Goal: Task Accomplishment & Management: Complete application form

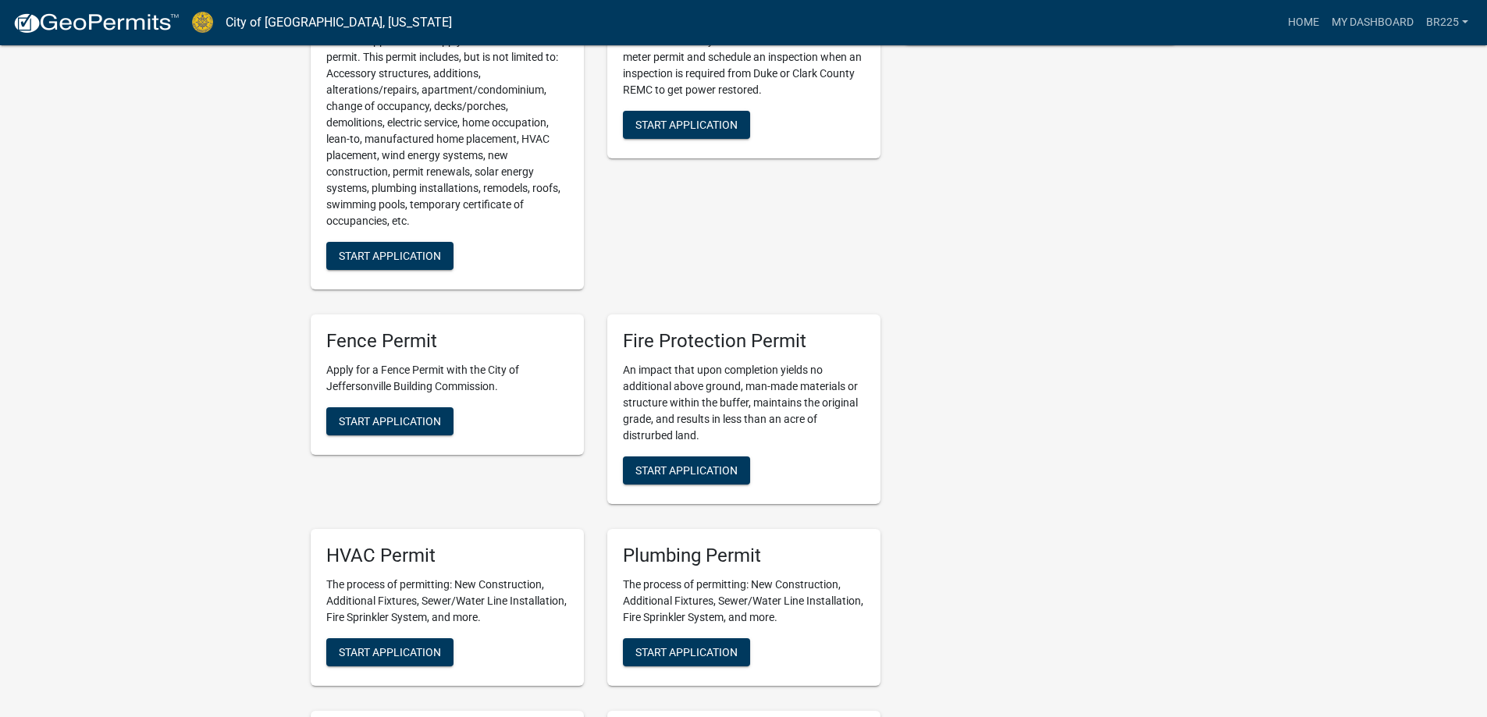
scroll to position [468, 0]
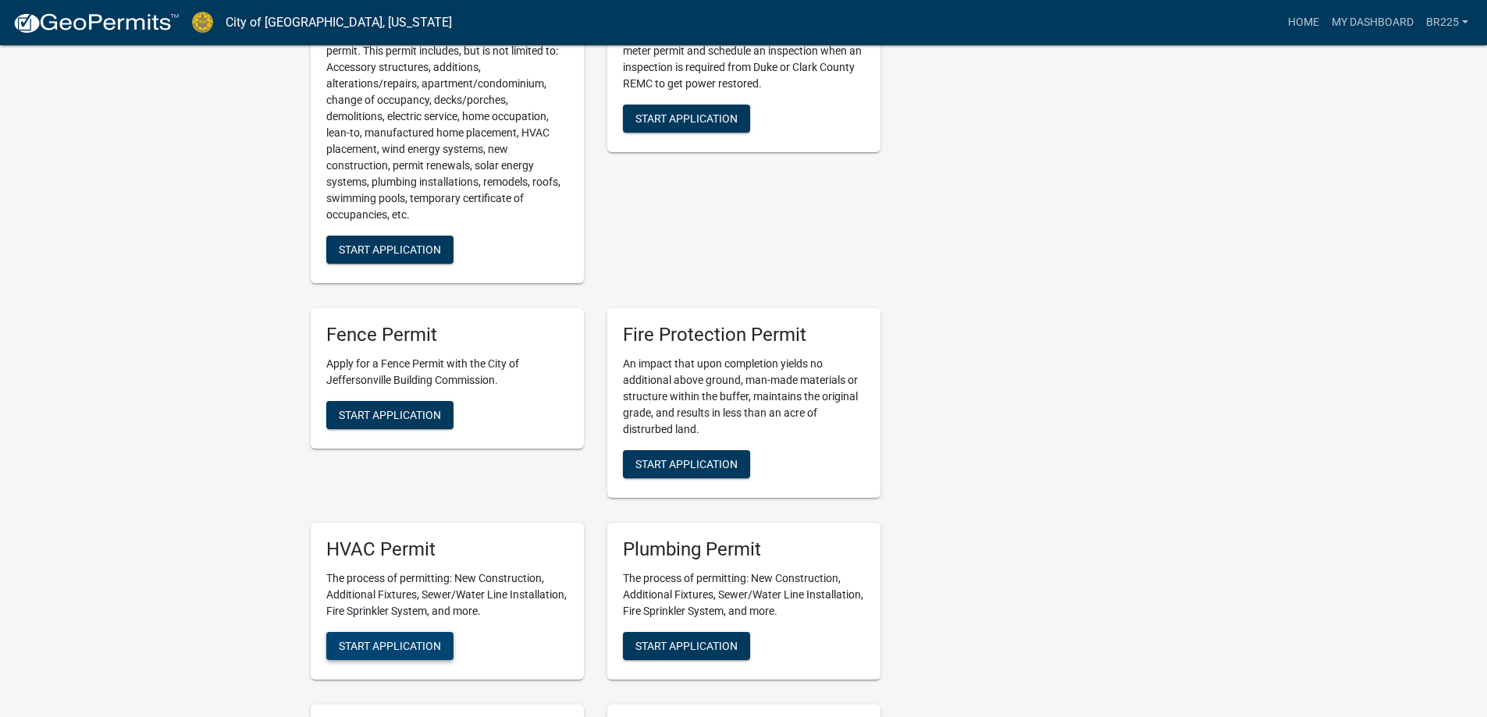
click at [384, 637] on button "Start Application" at bounding box center [389, 646] width 127 height 28
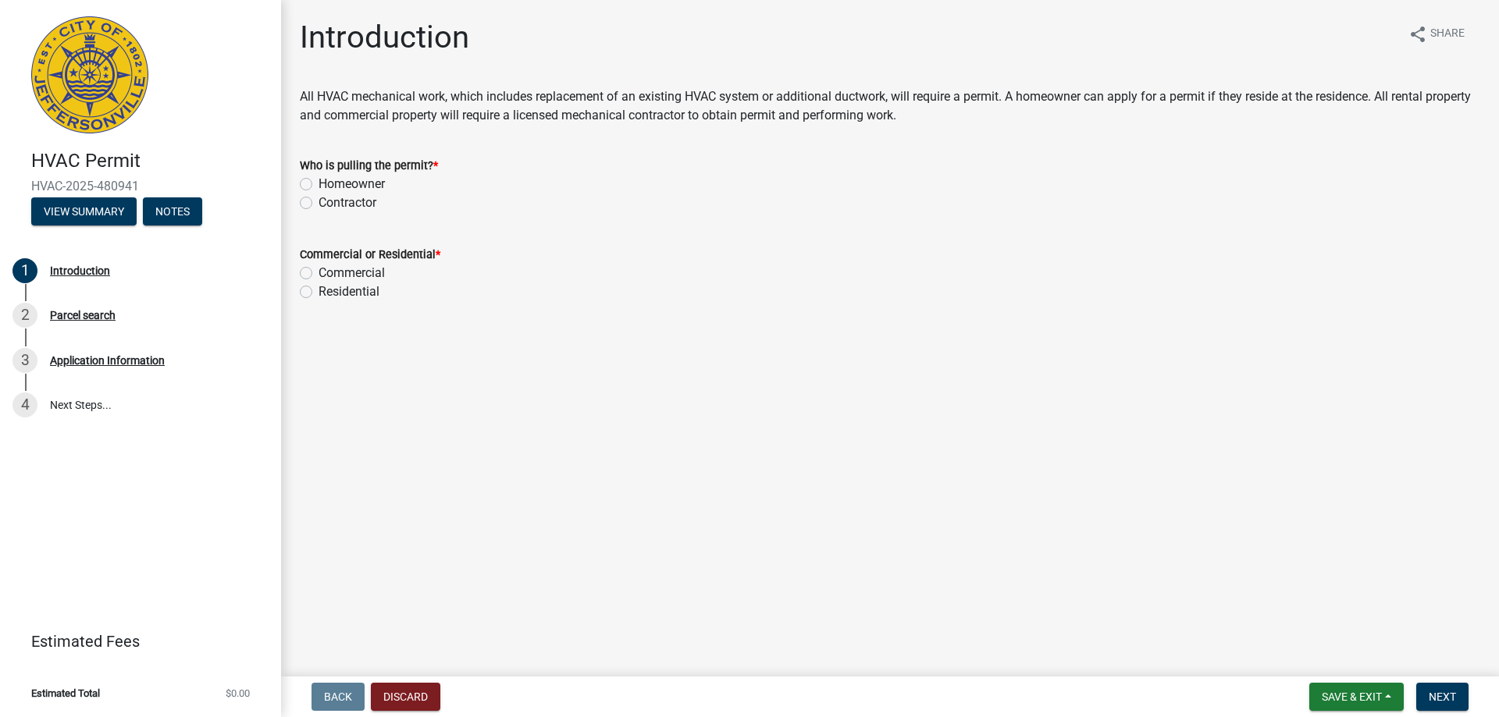
click at [319, 205] on label "Contractor" at bounding box center [348, 203] width 58 height 19
click at [319, 204] on input "Contractor" at bounding box center [324, 199] width 10 height 10
radio input "true"
click at [319, 290] on label "Residential" at bounding box center [349, 292] width 61 height 19
click at [319, 290] on input "Residential" at bounding box center [324, 288] width 10 height 10
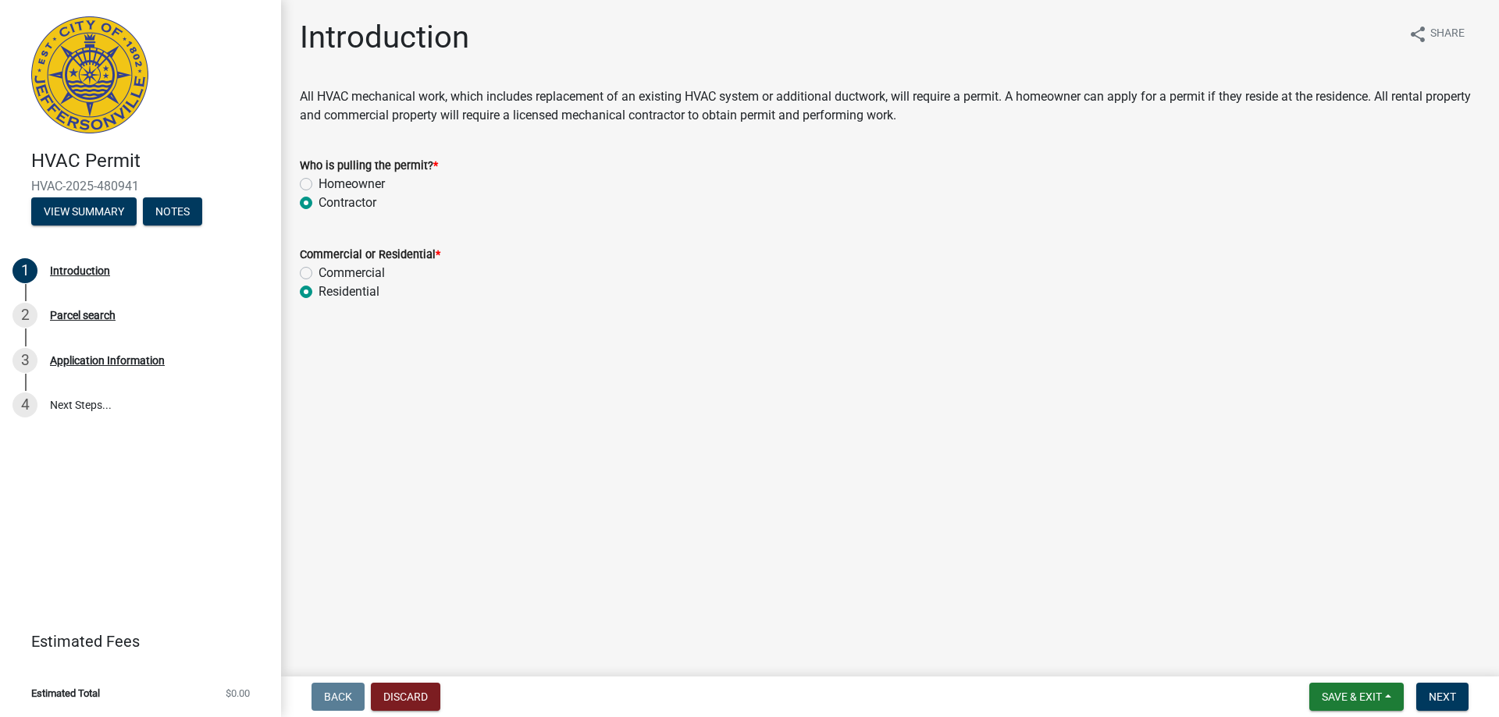
radio input "true"
click at [1437, 689] on button "Next" at bounding box center [1442, 697] width 52 height 28
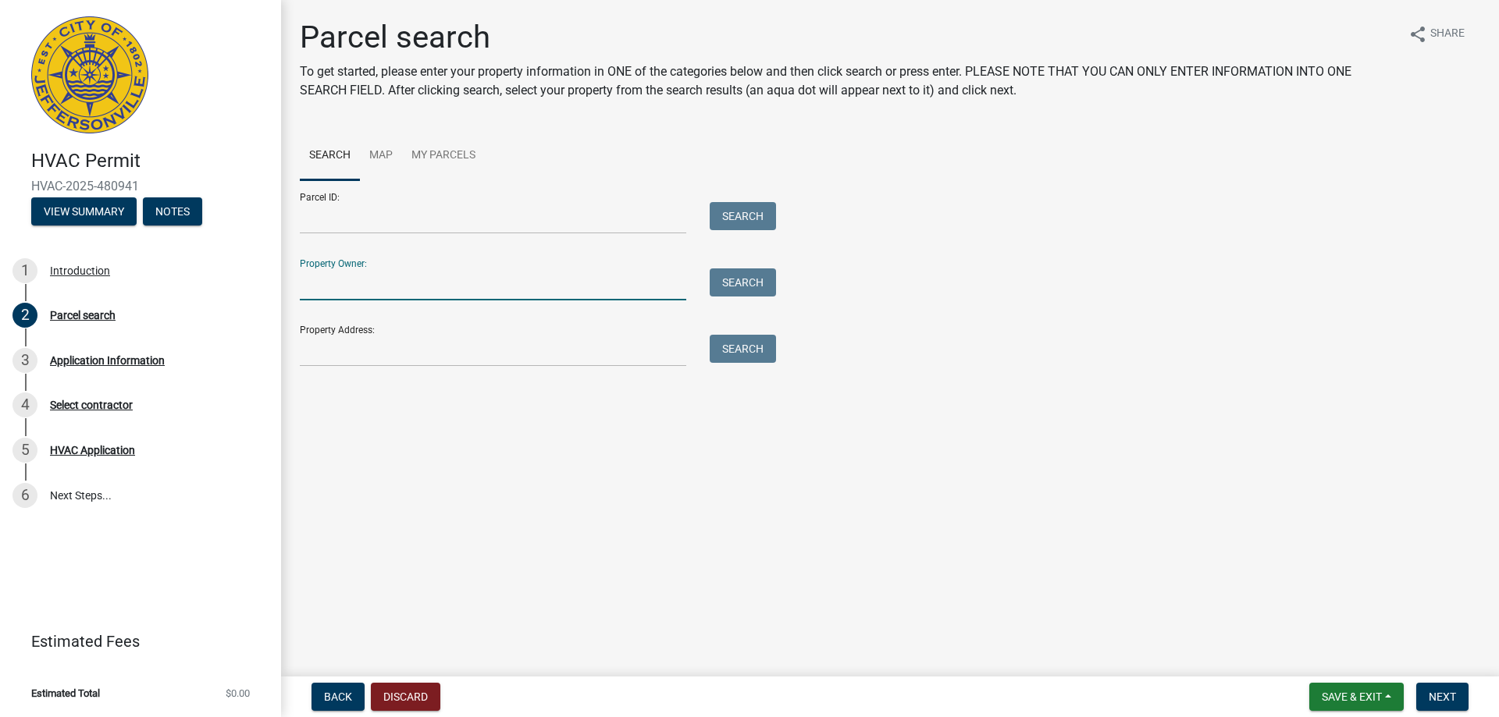
click at [339, 287] on input "Property Owner:" at bounding box center [493, 285] width 386 height 32
click at [317, 354] on input "Property Address:" at bounding box center [493, 351] width 386 height 32
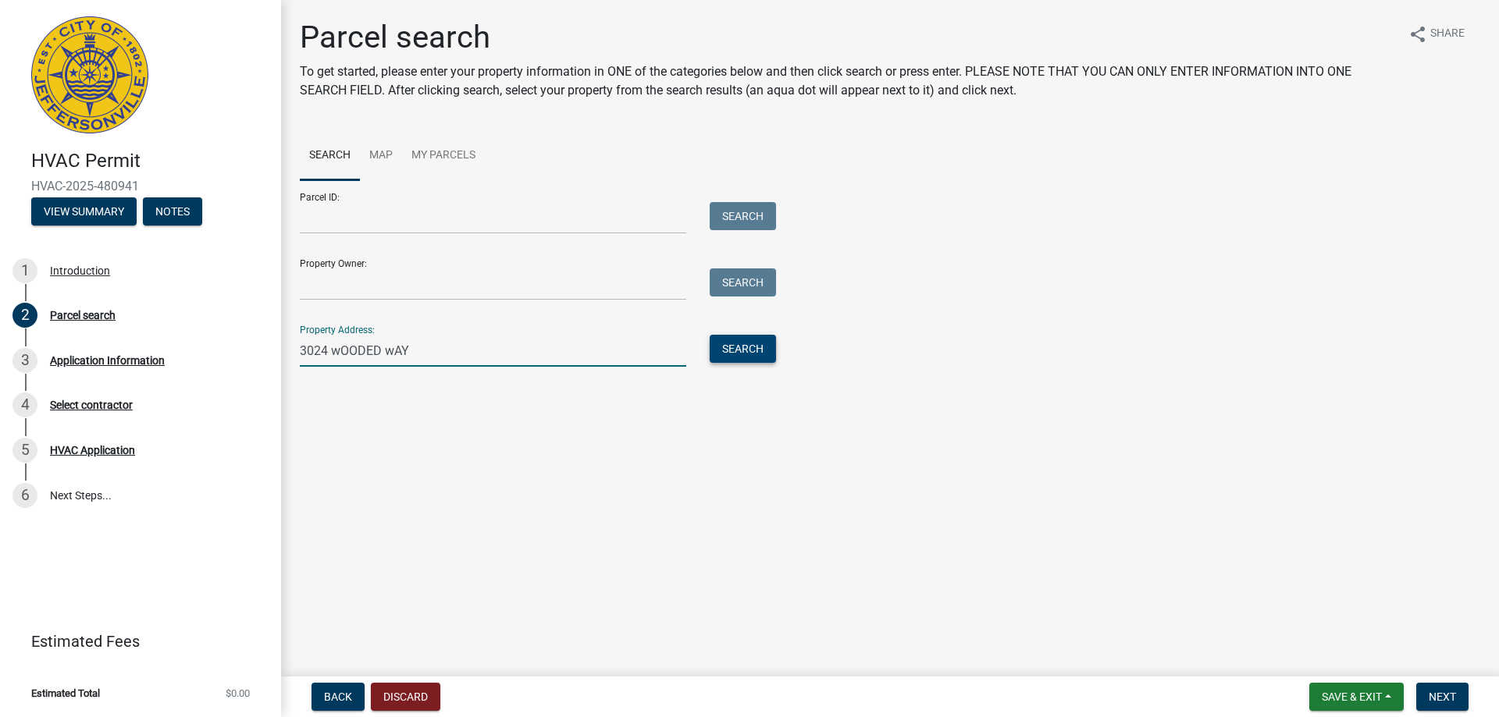
type input "3024 wOODED wAY"
click at [742, 340] on button "Search" at bounding box center [743, 349] width 66 height 28
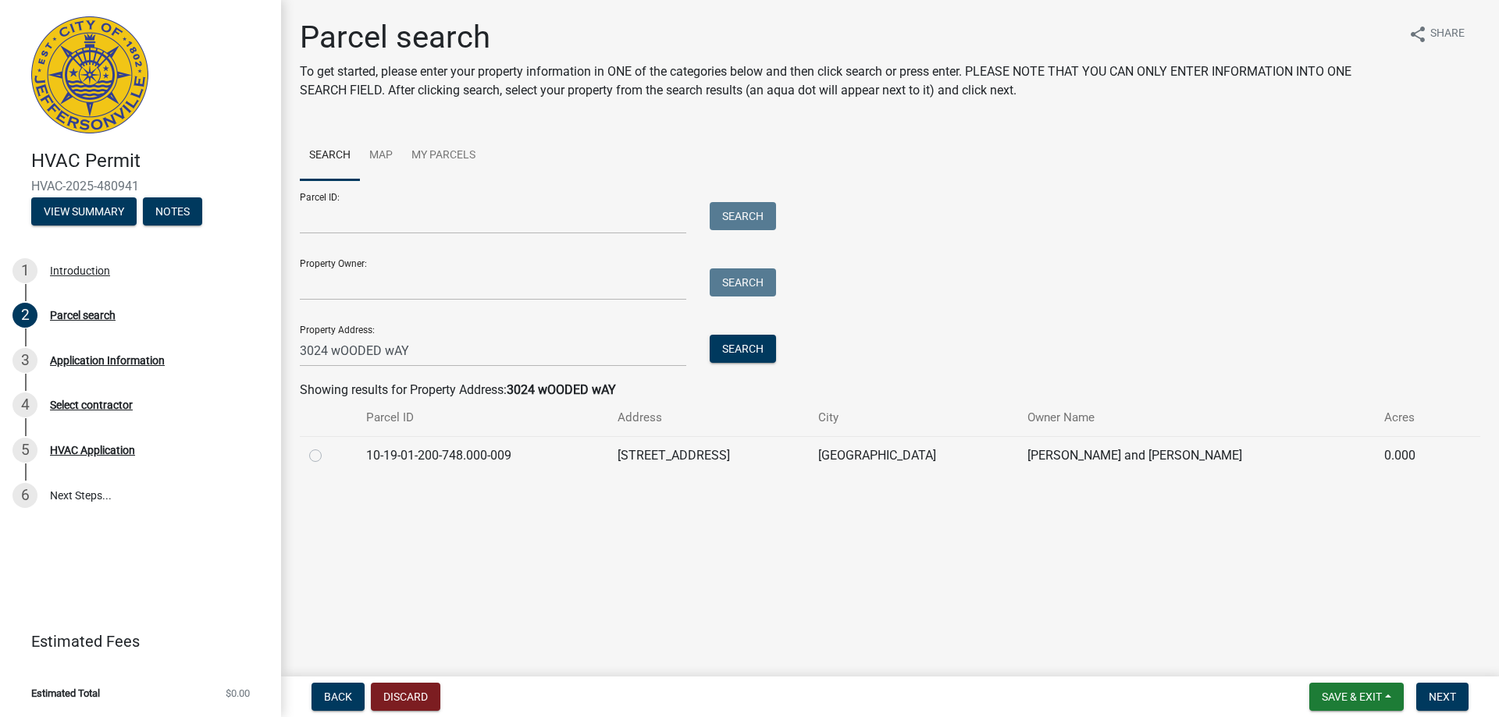
click at [328, 447] on label at bounding box center [328, 447] width 0 height 0
click at [328, 457] on input "radio" at bounding box center [333, 452] width 10 height 10
radio input "true"
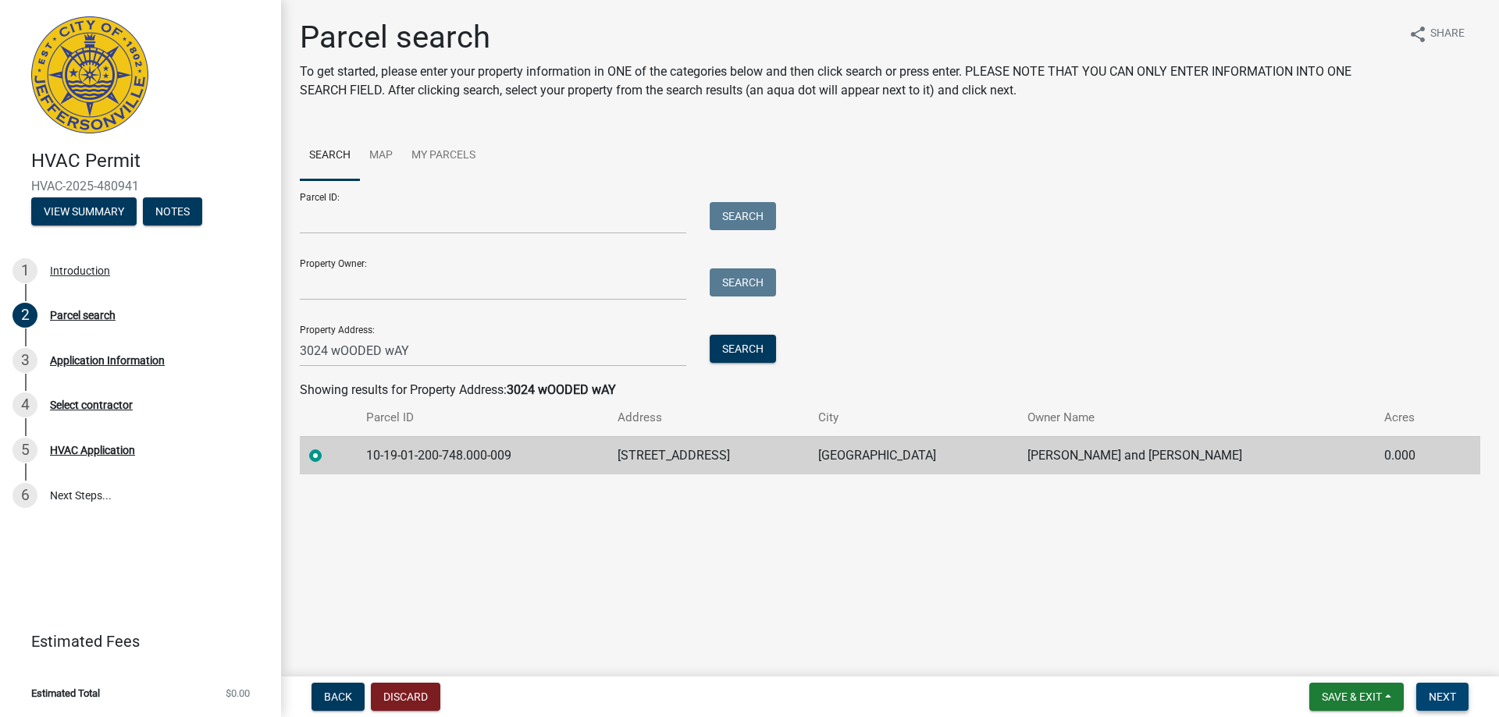
click at [1458, 704] on button "Next" at bounding box center [1442, 697] width 52 height 28
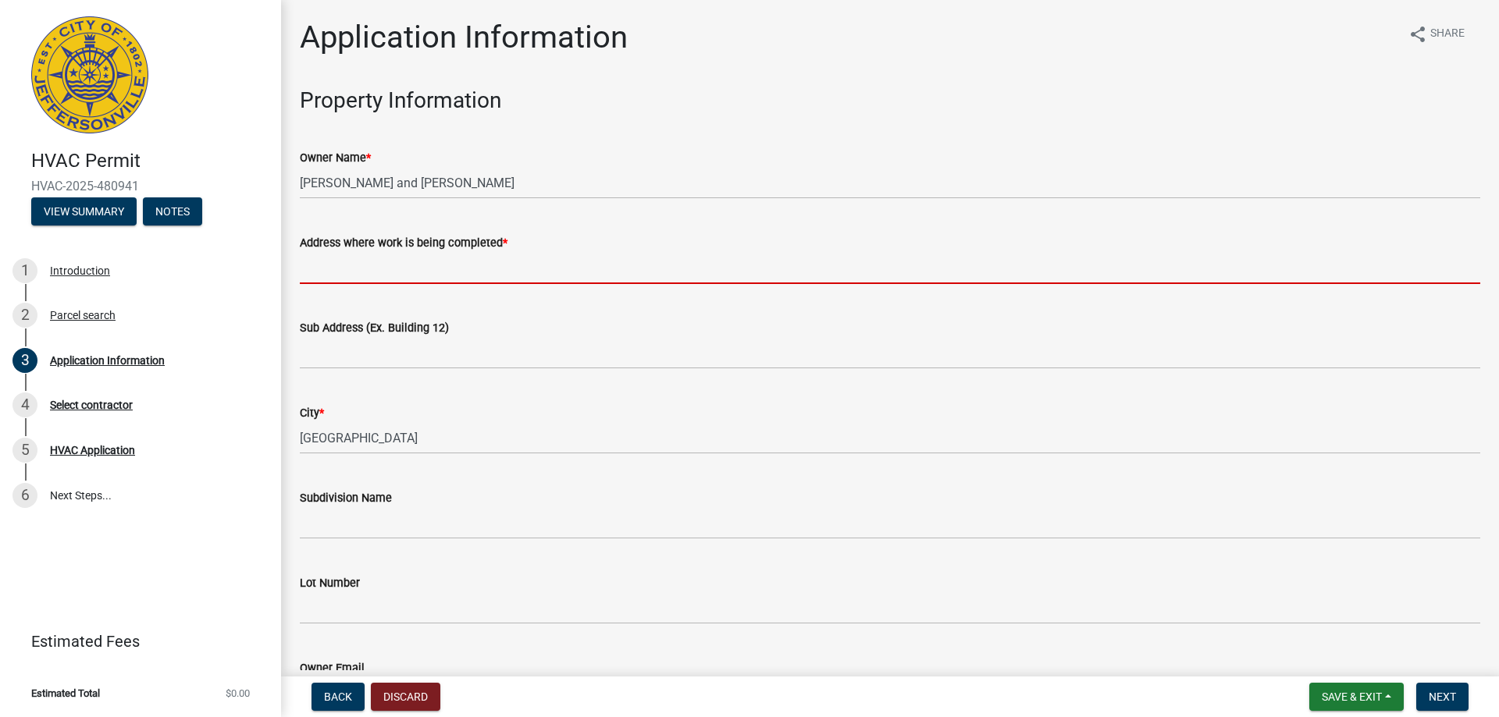
click at [404, 266] on input "Address where work is being completed *" at bounding box center [890, 268] width 1180 height 32
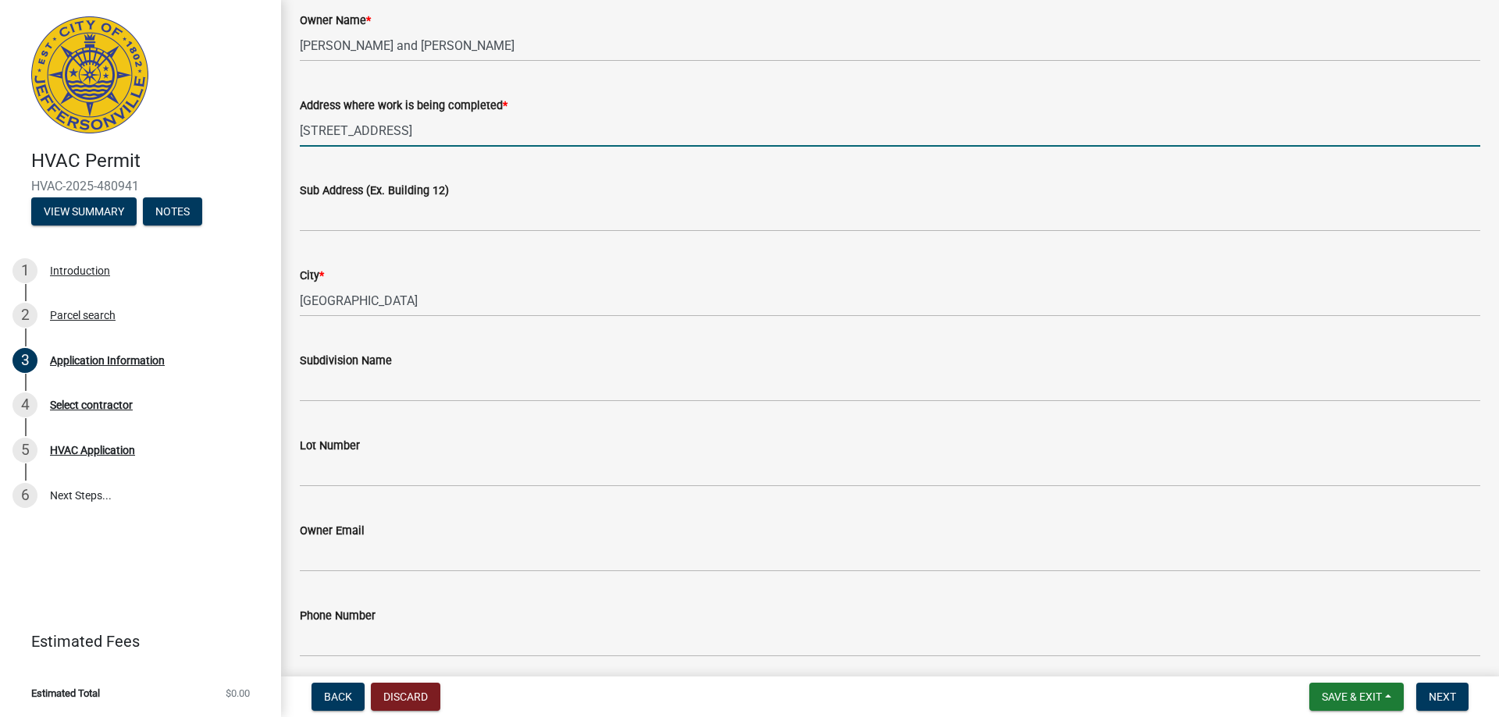
scroll to position [156, 0]
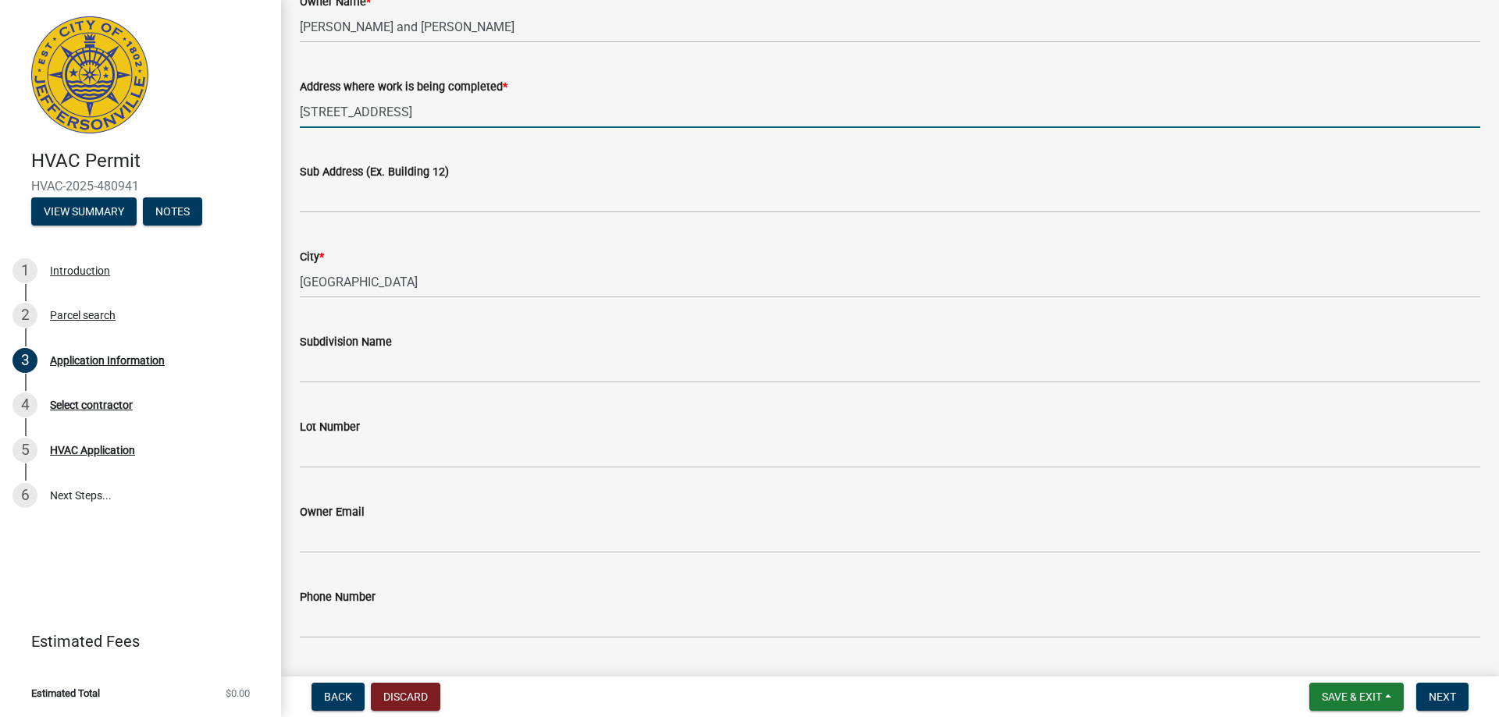
type input "3024 Wooded Way"
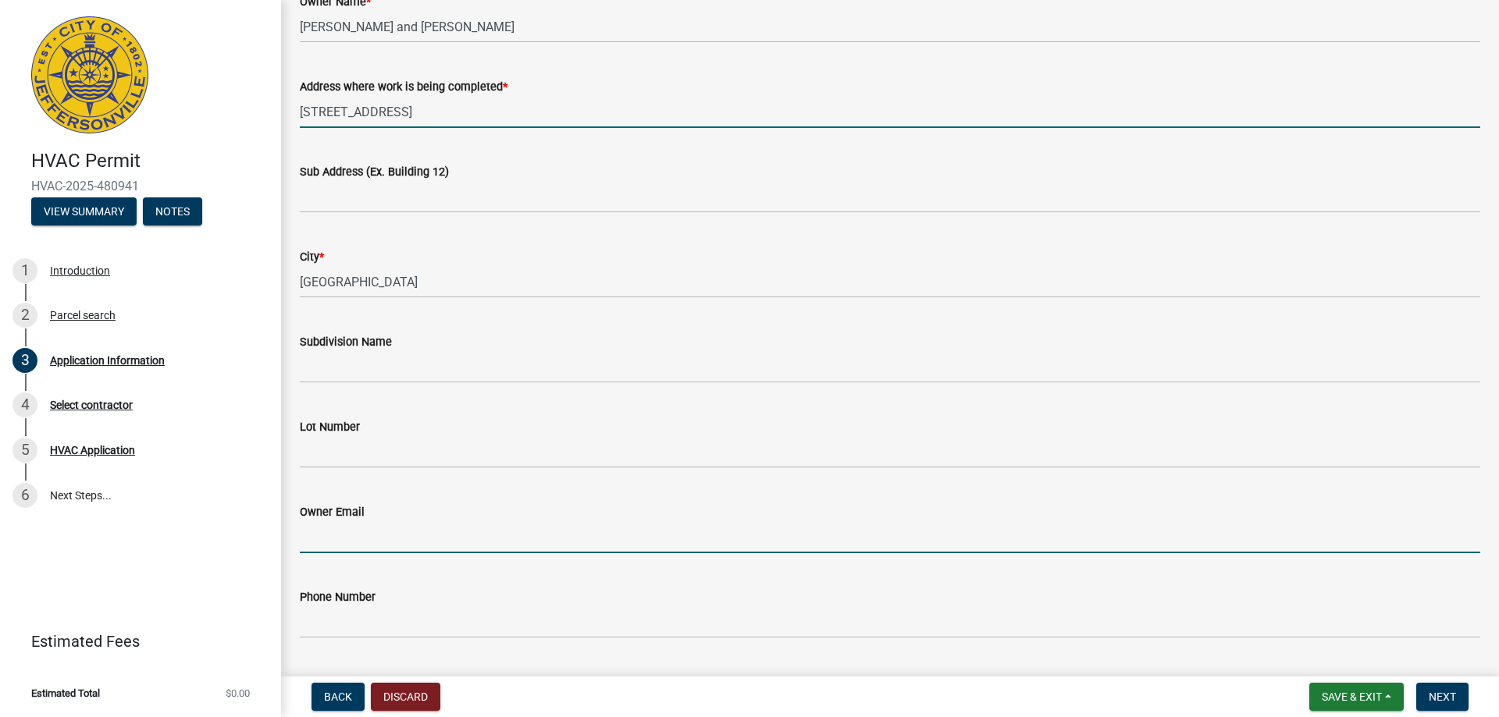
click at [415, 541] on input "Owner Email" at bounding box center [890, 538] width 1180 height 32
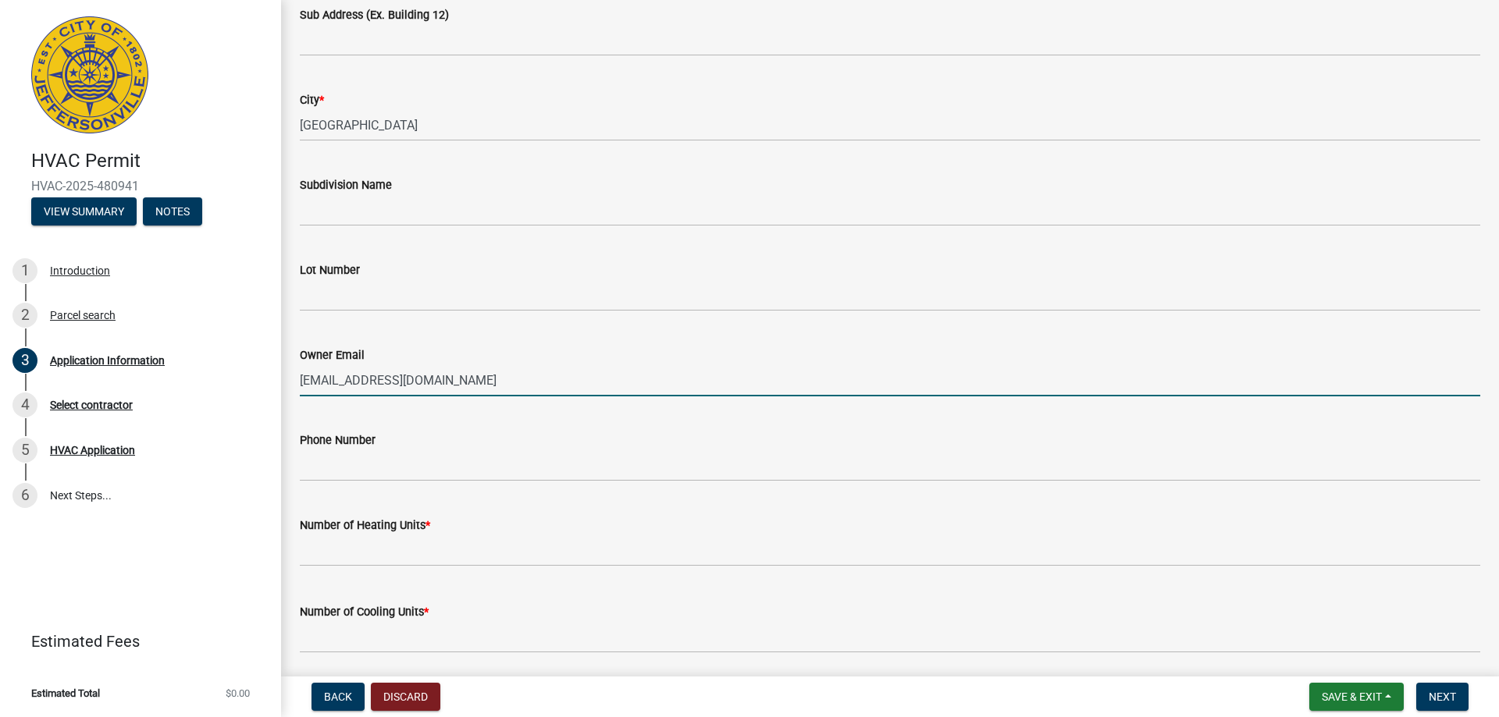
scroll to position [390, 0]
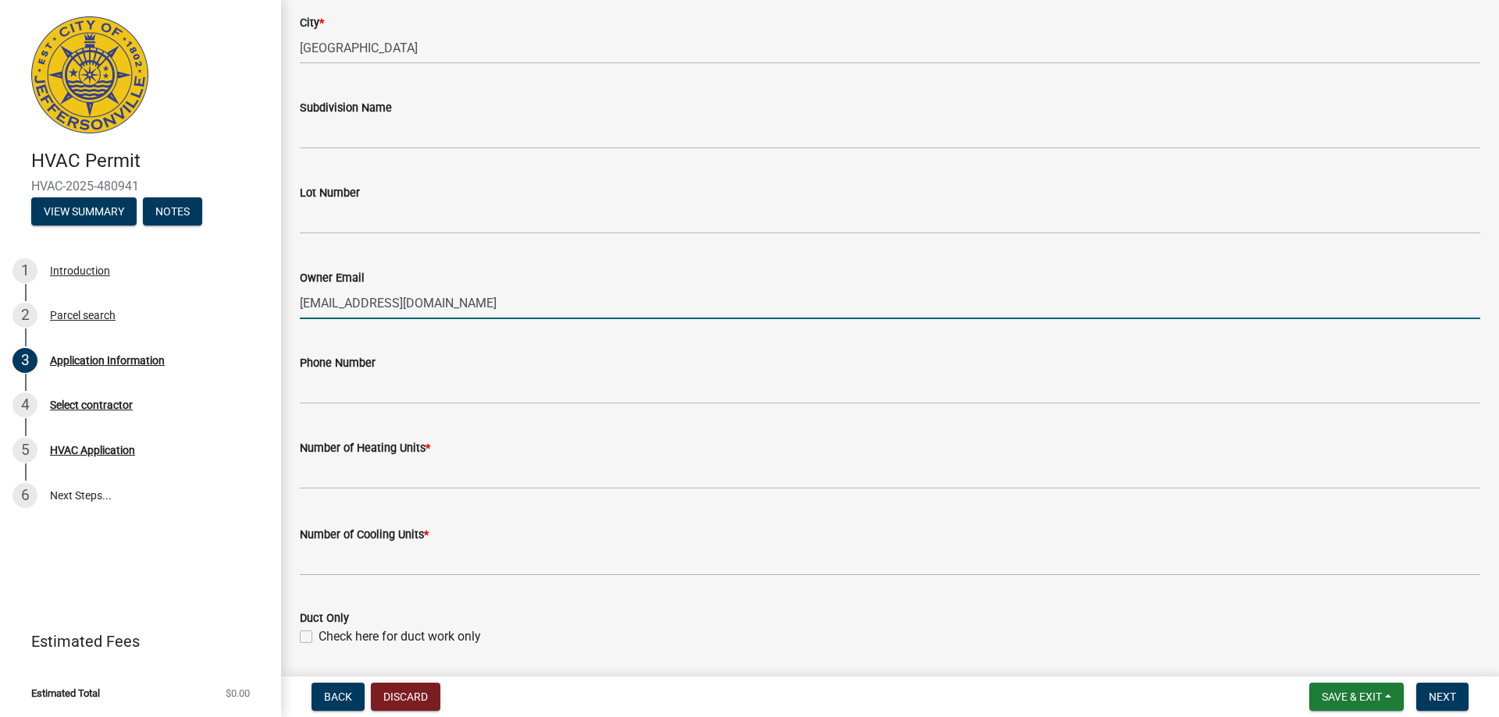
type input "hollyvantilburg@yahoo.com"
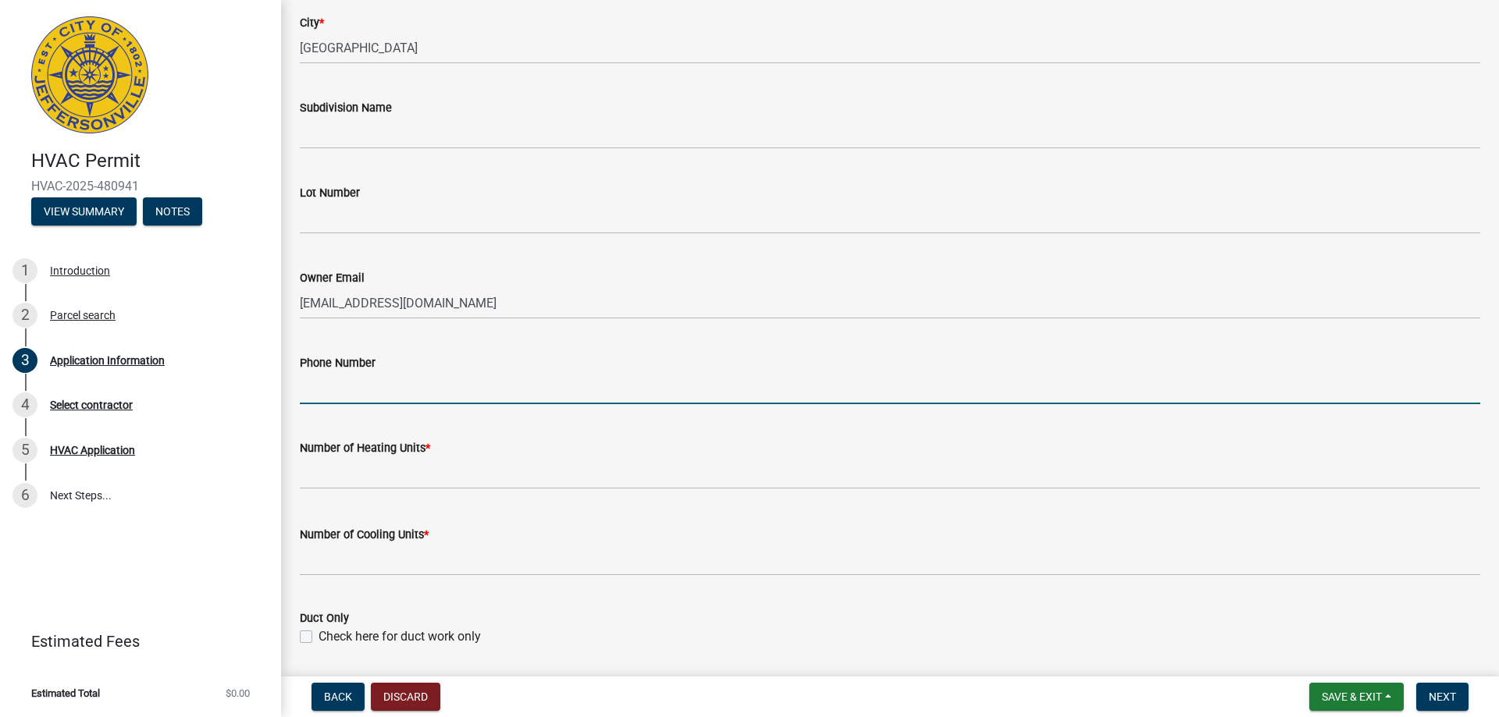
click at [392, 401] on input "Phone Number" at bounding box center [890, 388] width 1180 height 32
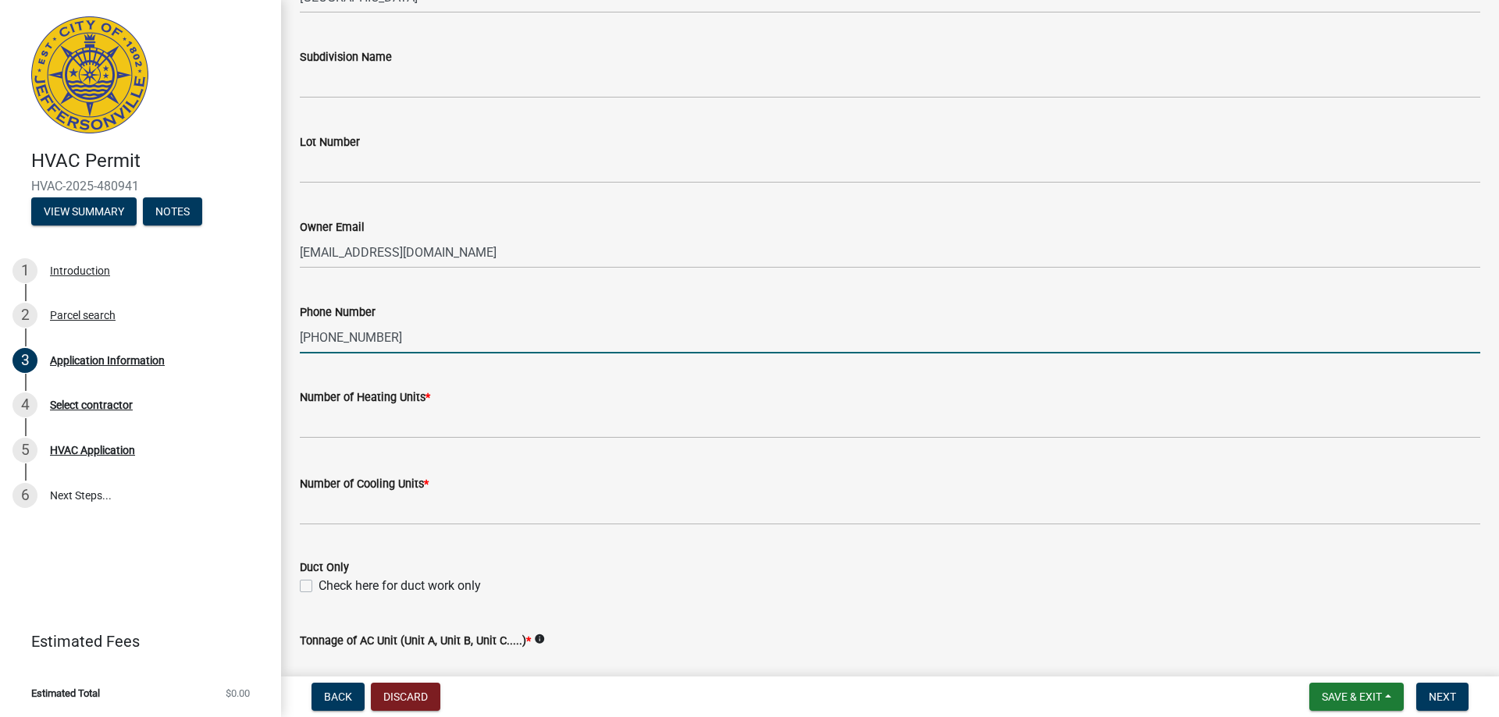
scroll to position [468, 0]
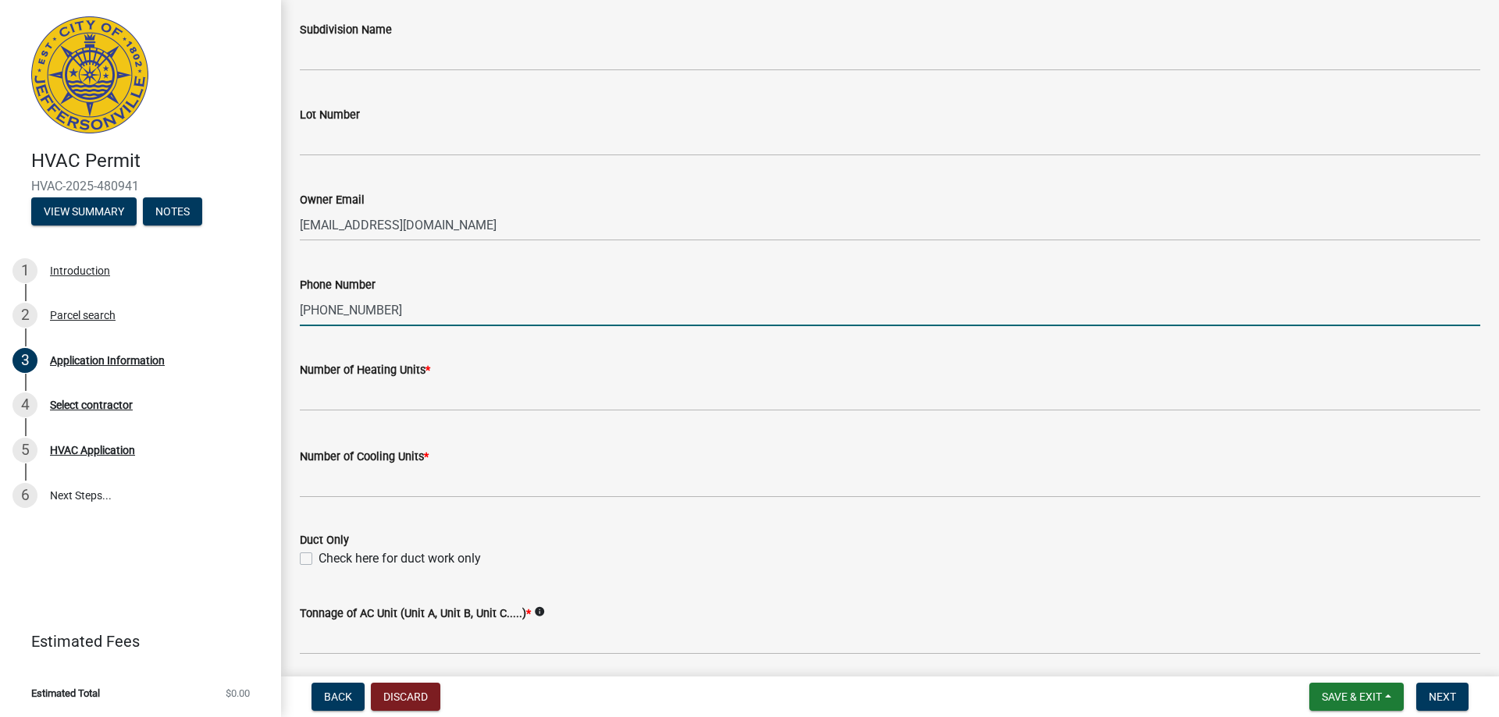
type input "502-381-0570"
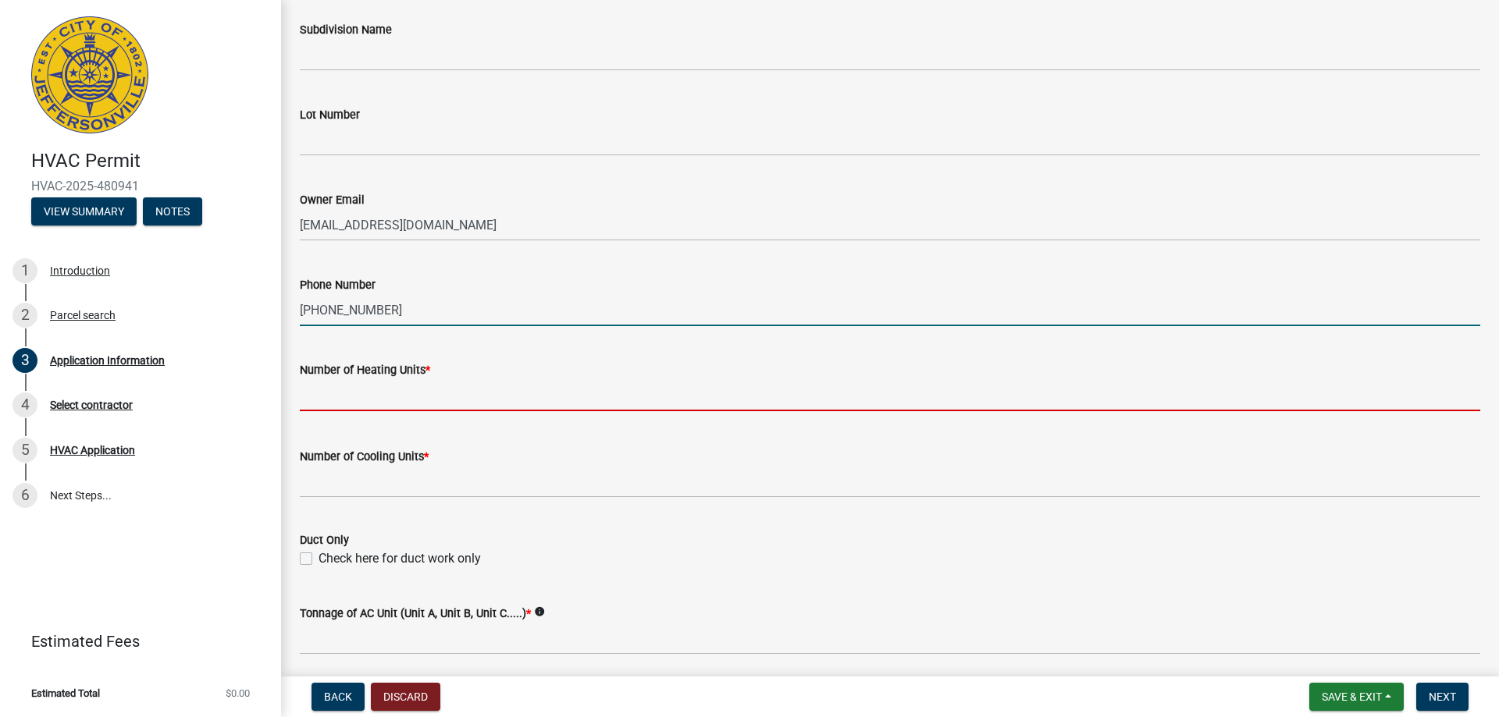
click at [412, 404] on input "text" at bounding box center [890, 395] width 1180 height 32
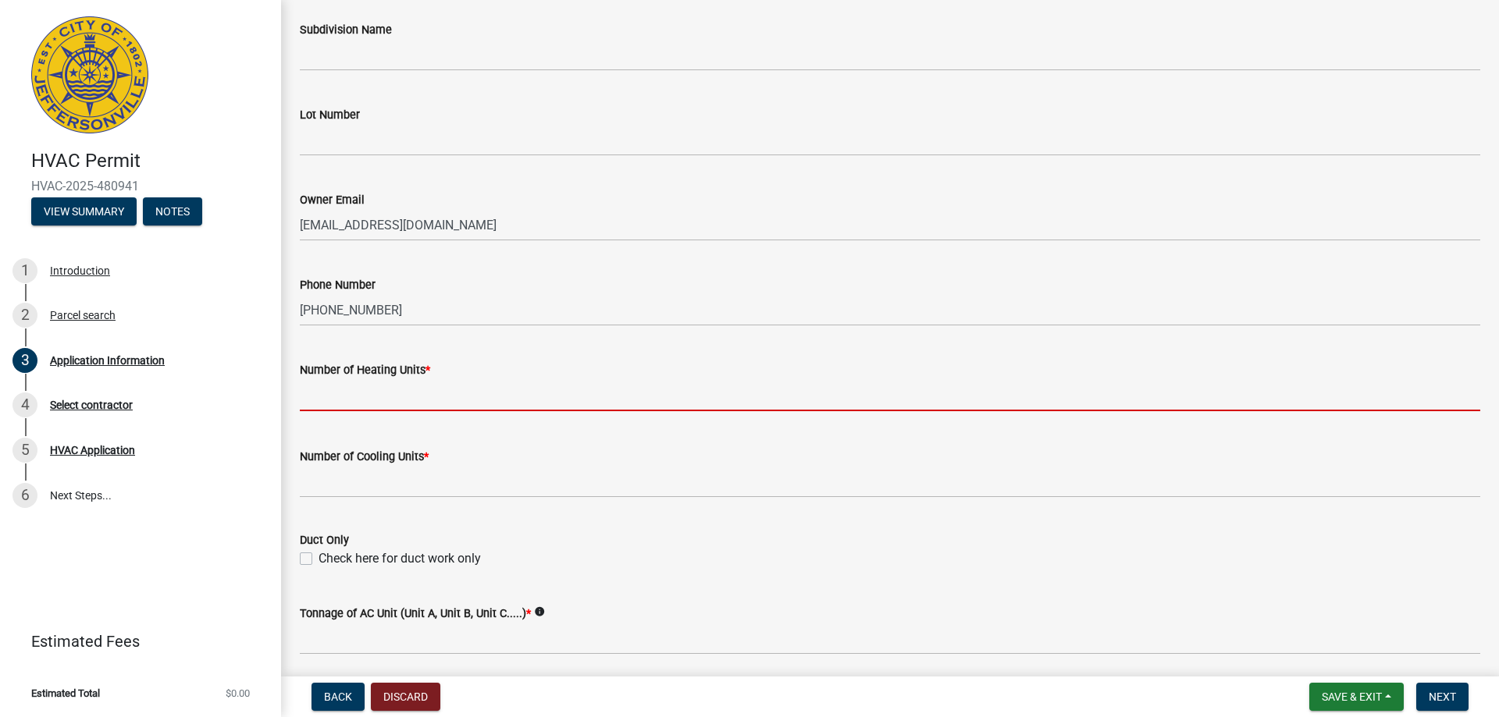
type input "1"
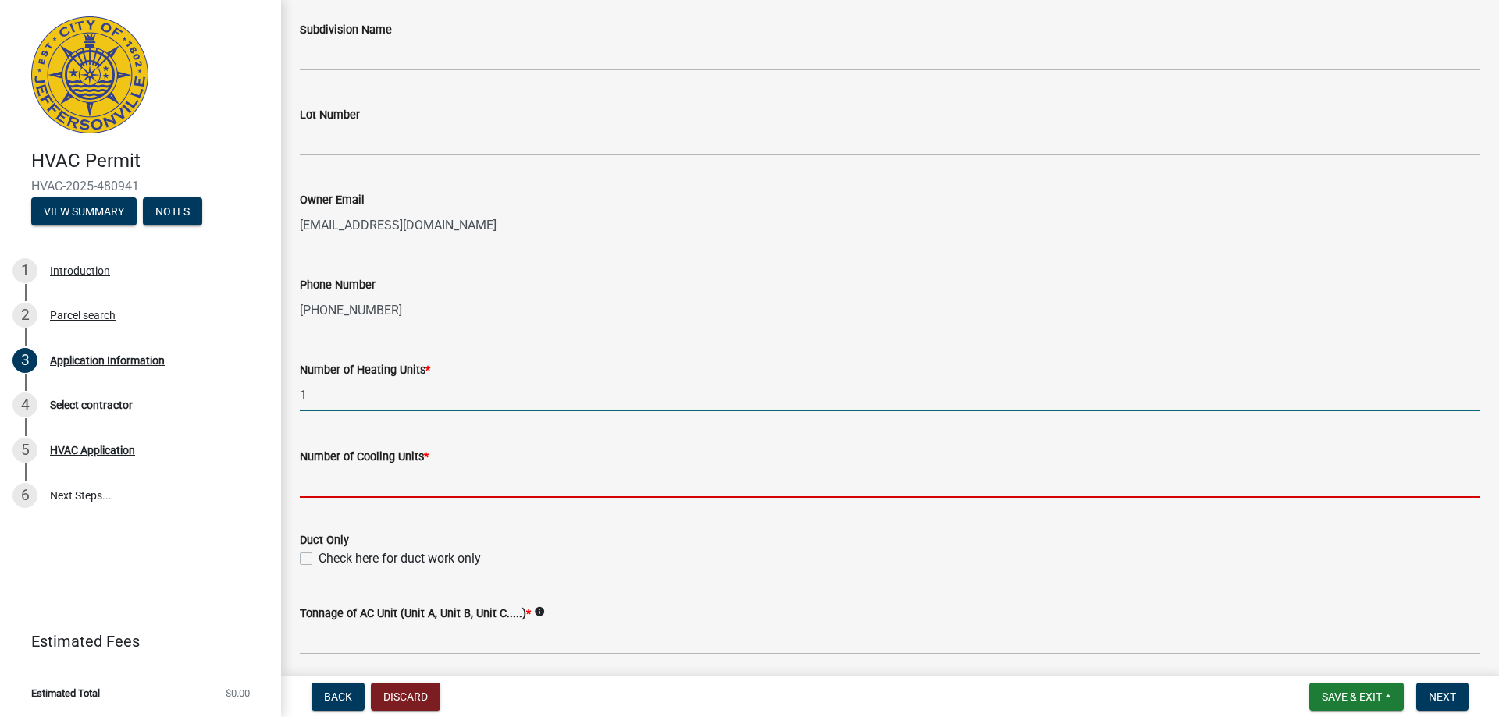
drag, startPoint x: 427, startPoint y: 478, endPoint x: 437, endPoint y: 478, distance: 10.1
click at [427, 478] on input "text" at bounding box center [890, 482] width 1180 height 32
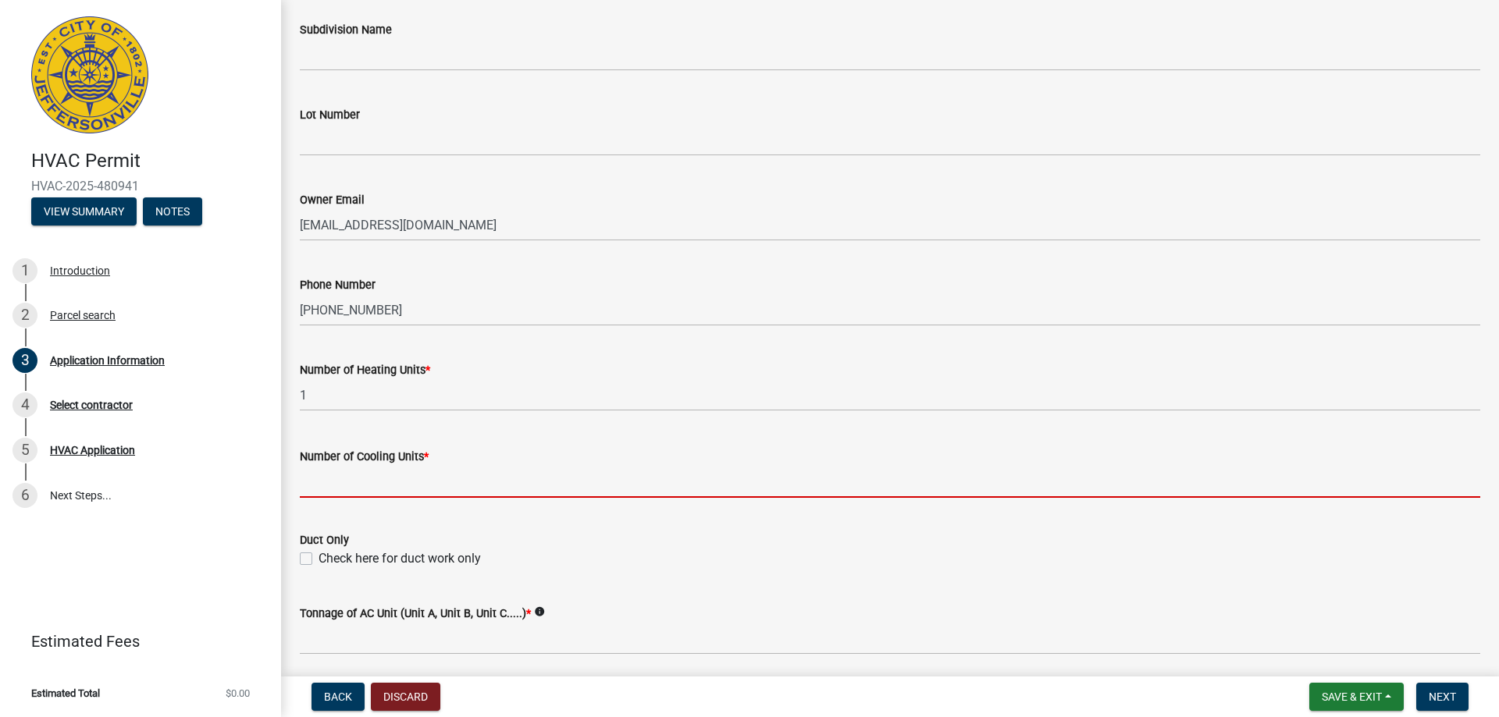
type input "1"
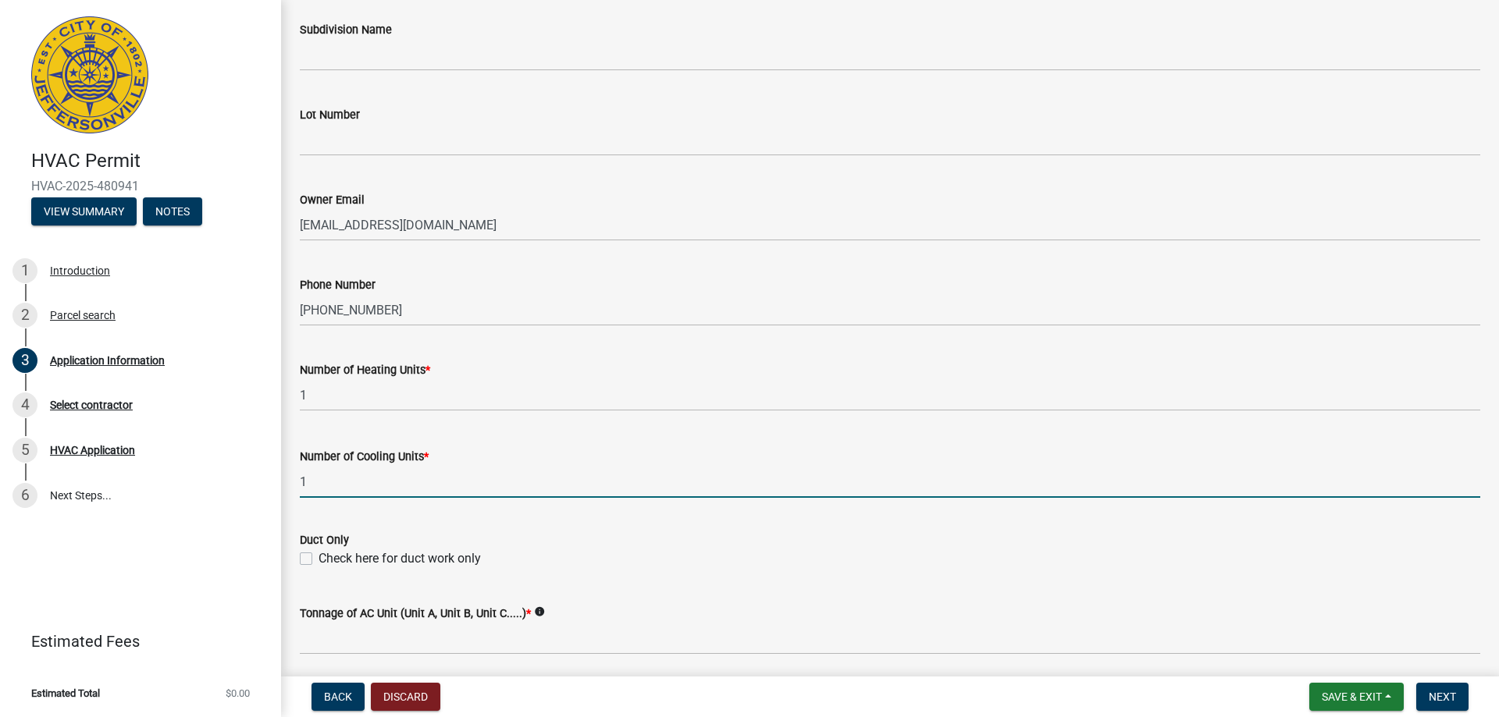
scroll to position [547, 0]
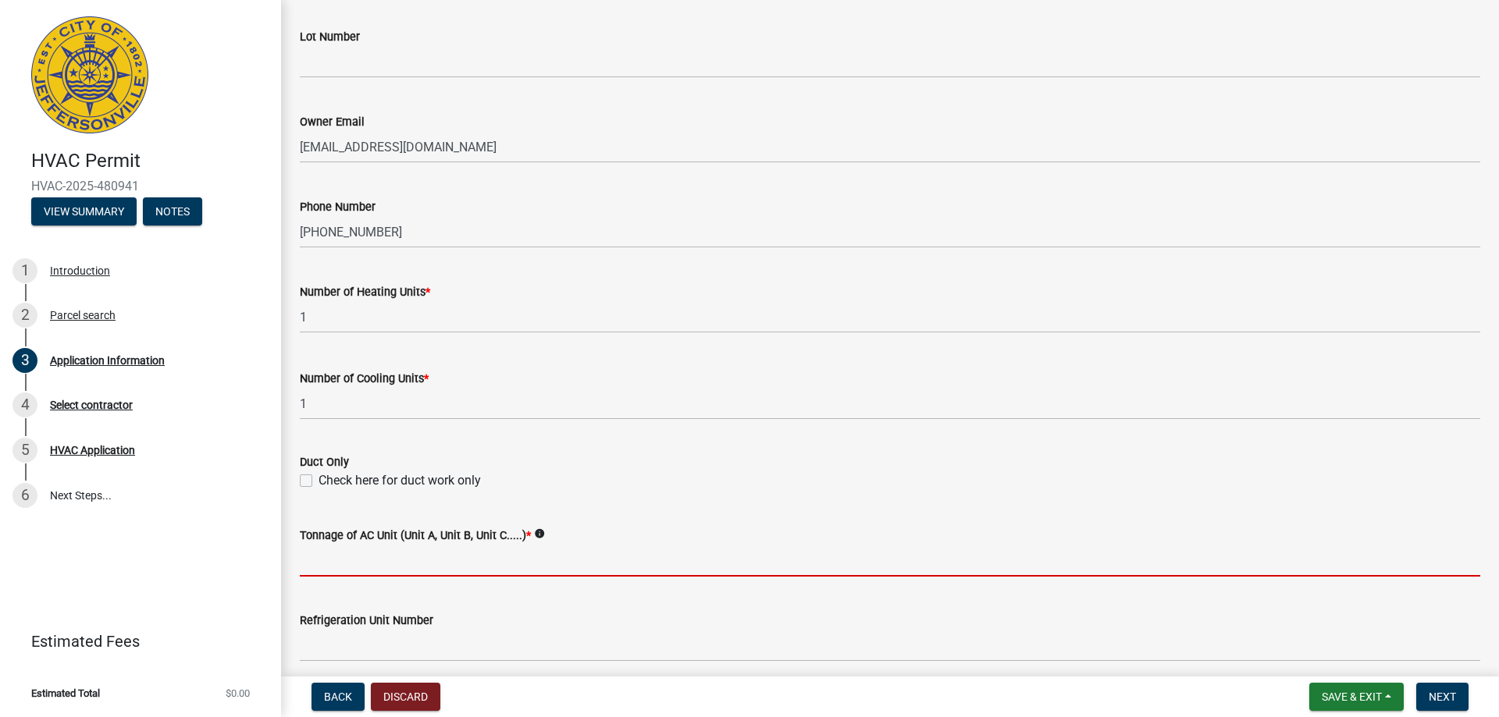
click at [442, 554] on input "Tonnage of AC Unit (Unit A, Unit B, Unit C.....) *" at bounding box center [890, 561] width 1180 height 32
type input "2 ton"
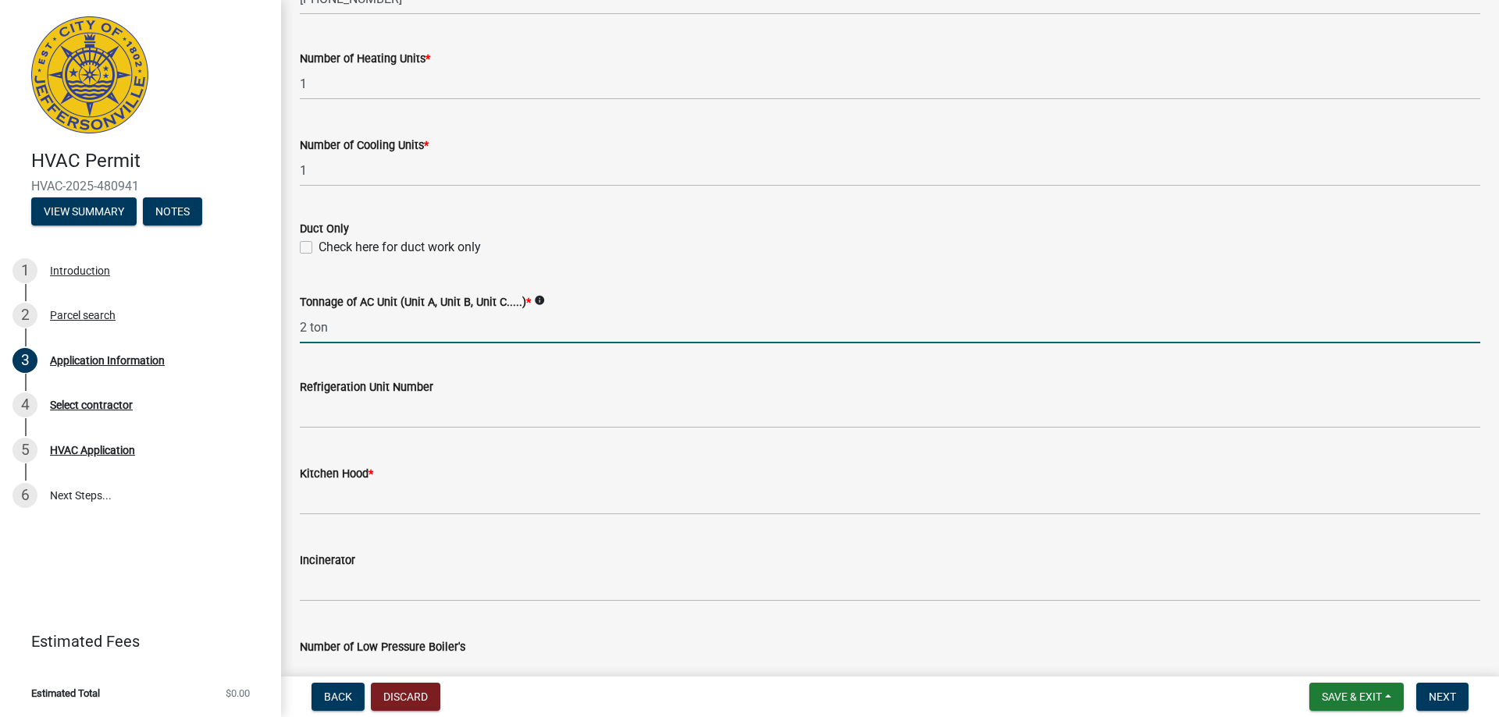
scroll to position [781, 0]
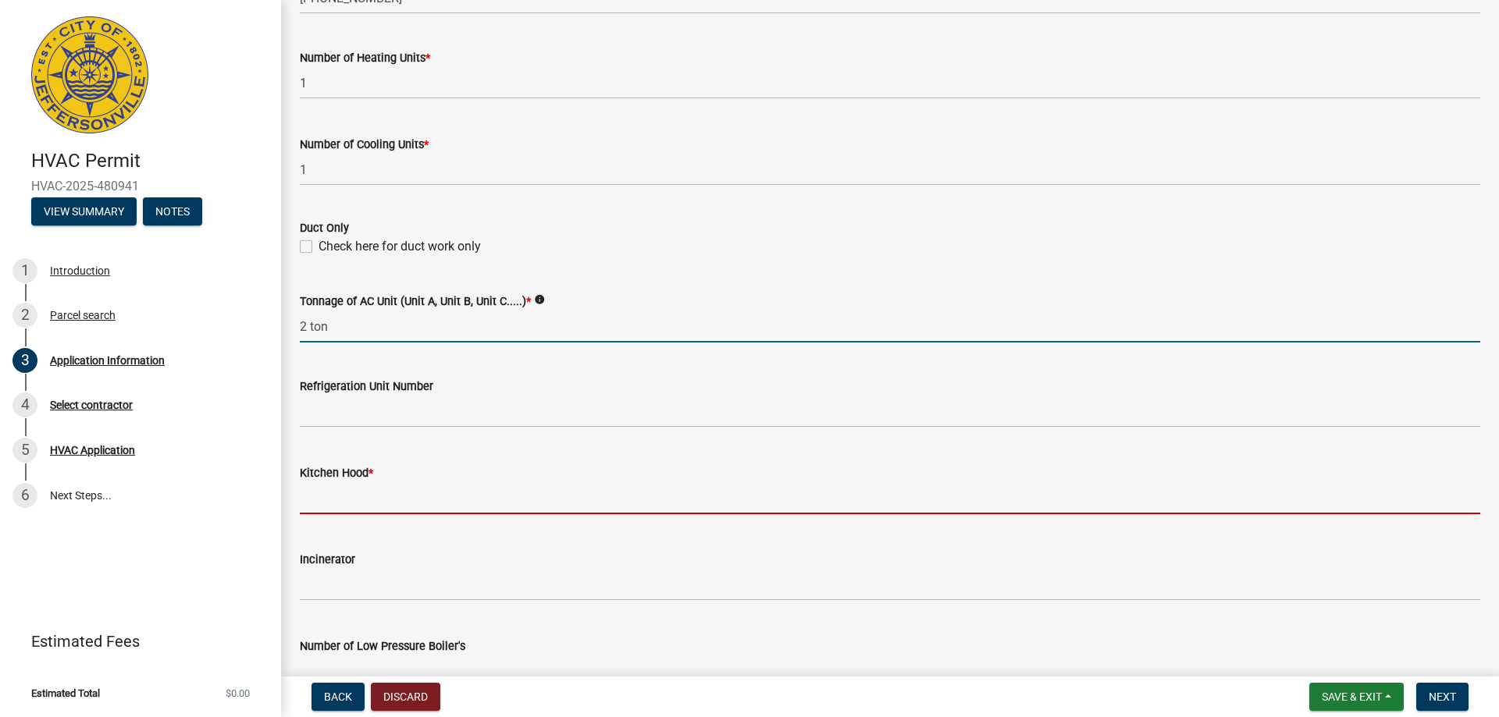
click at [452, 506] on input "text" at bounding box center [890, 498] width 1180 height 32
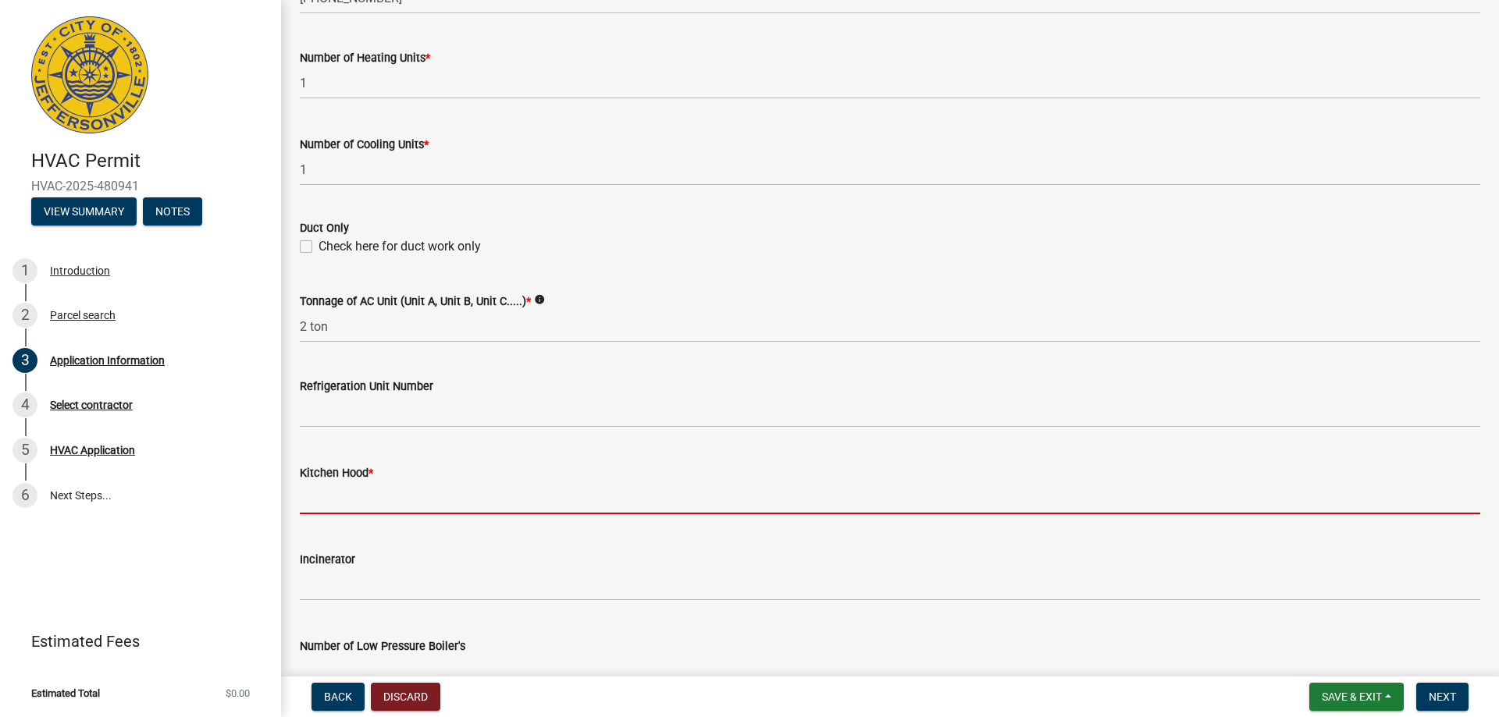
type input "0"
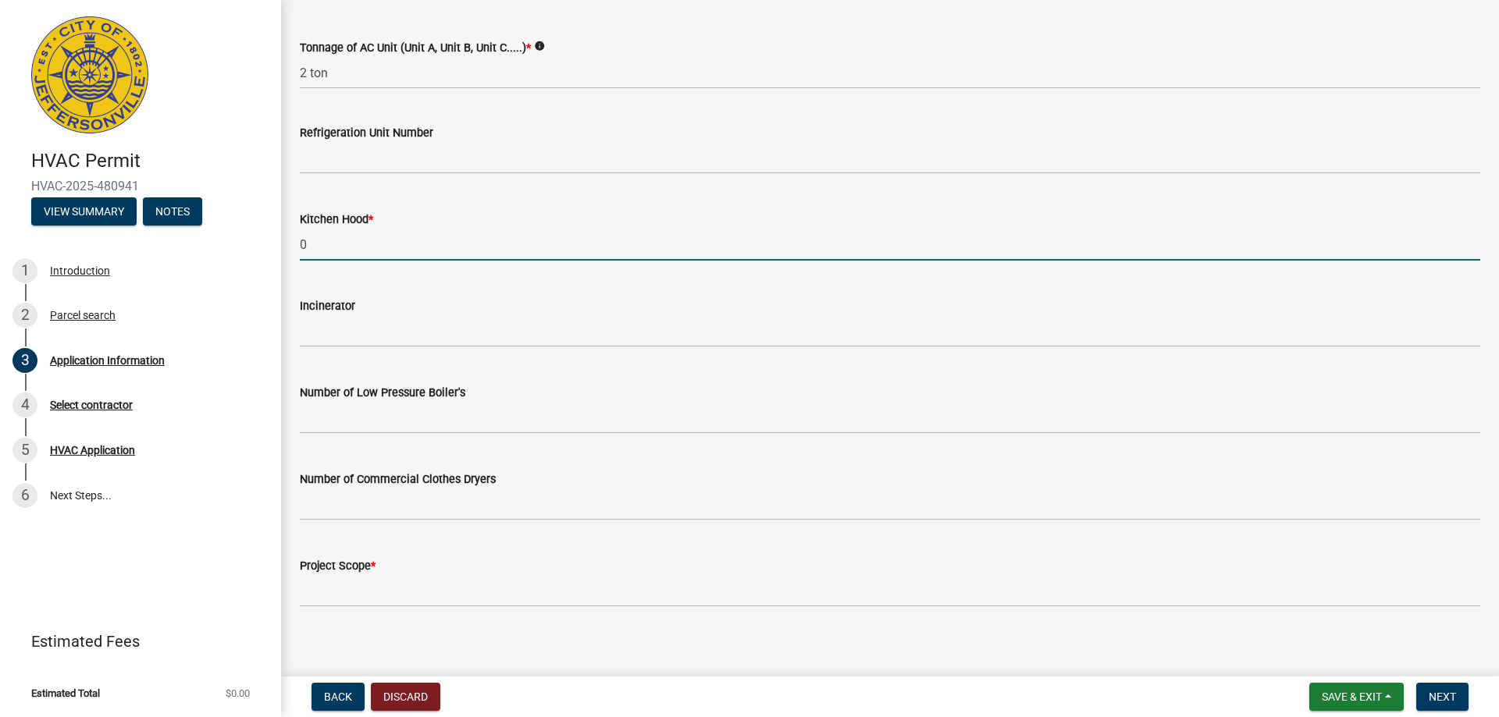
scroll to position [1045, 0]
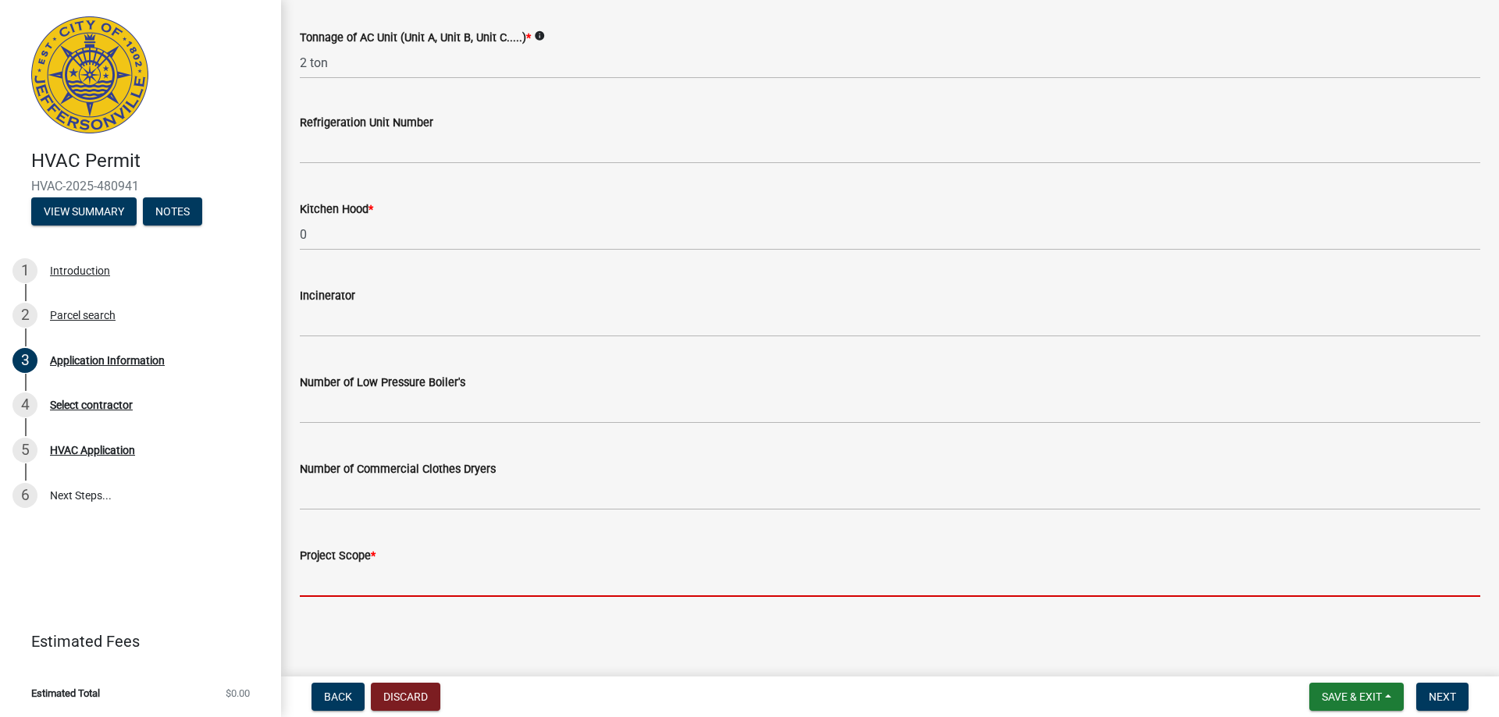
click at [465, 579] on input "Project Scope *" at bounding box center [890, 581] width 1180 height 32
type input "replace furnace and HP"
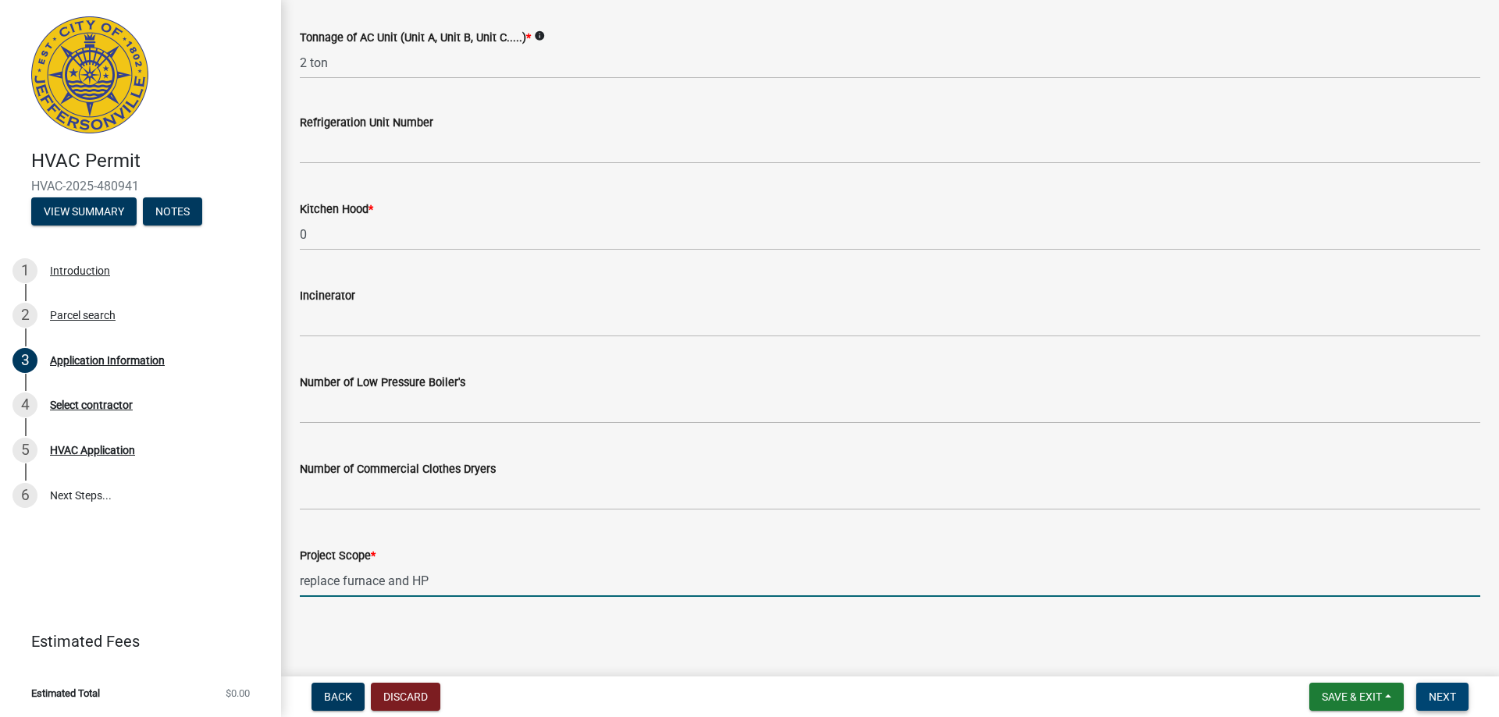
click at [1453, 699] on span "Next" at bounding box center [1442, 697] width 27 height 12
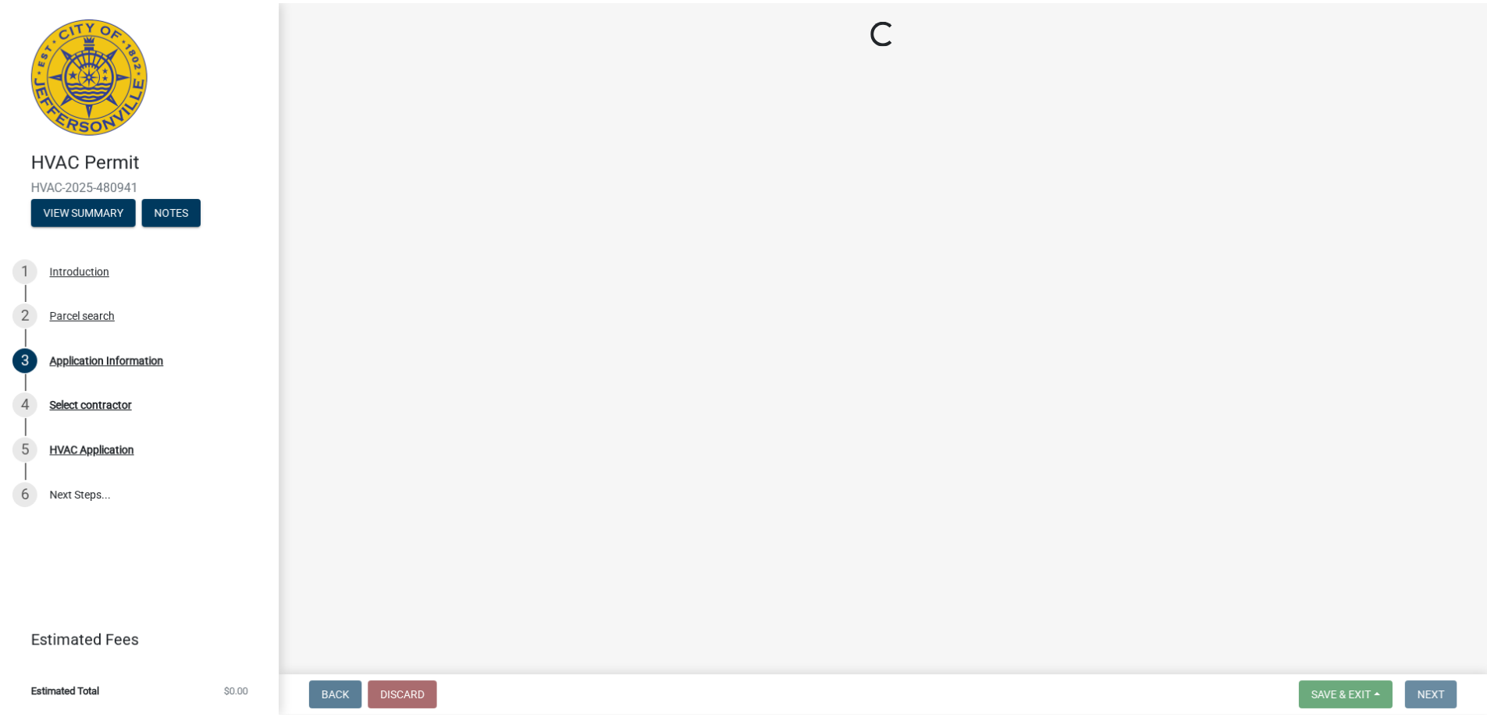
scroll to position [0, 0]
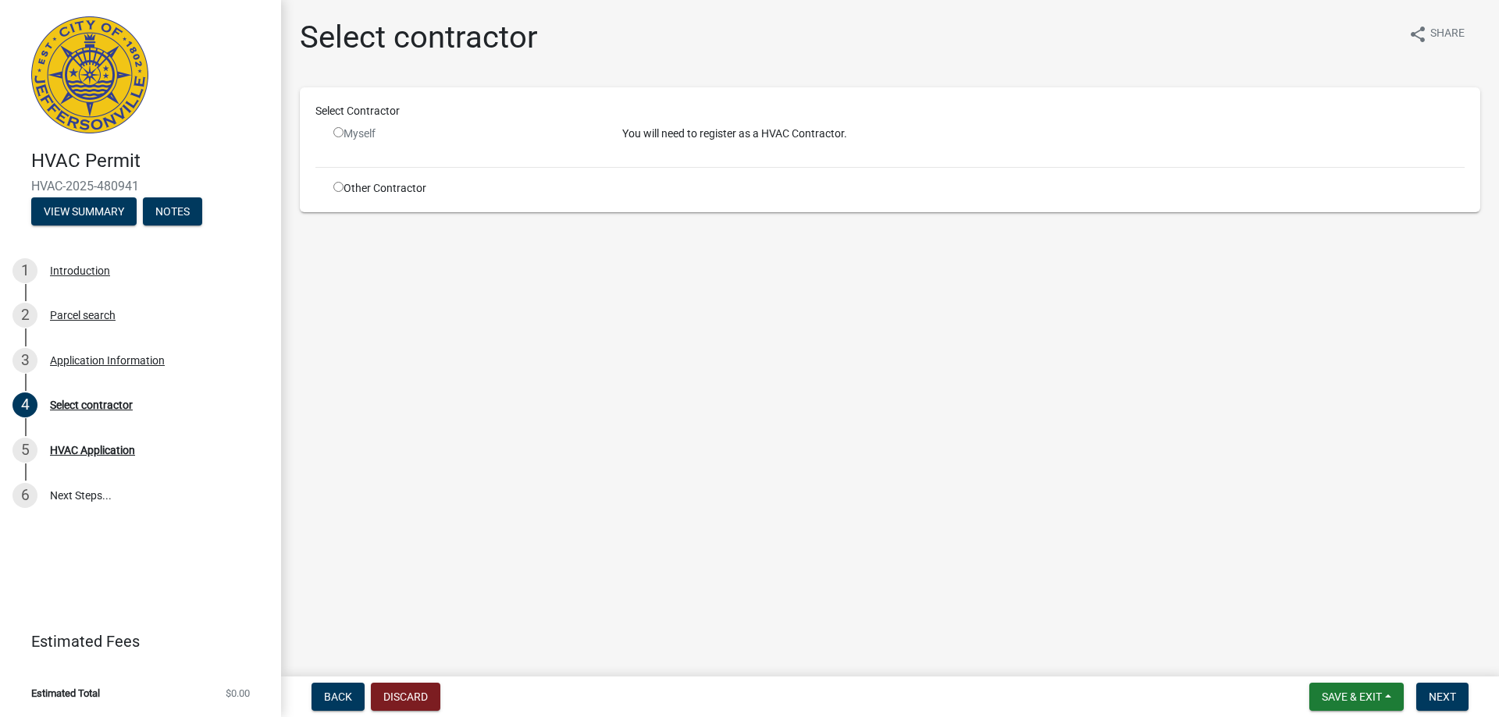
click at [334, 187] on input "radio" at bounding box center [338, 187] width 10 height 10
radio input "true"
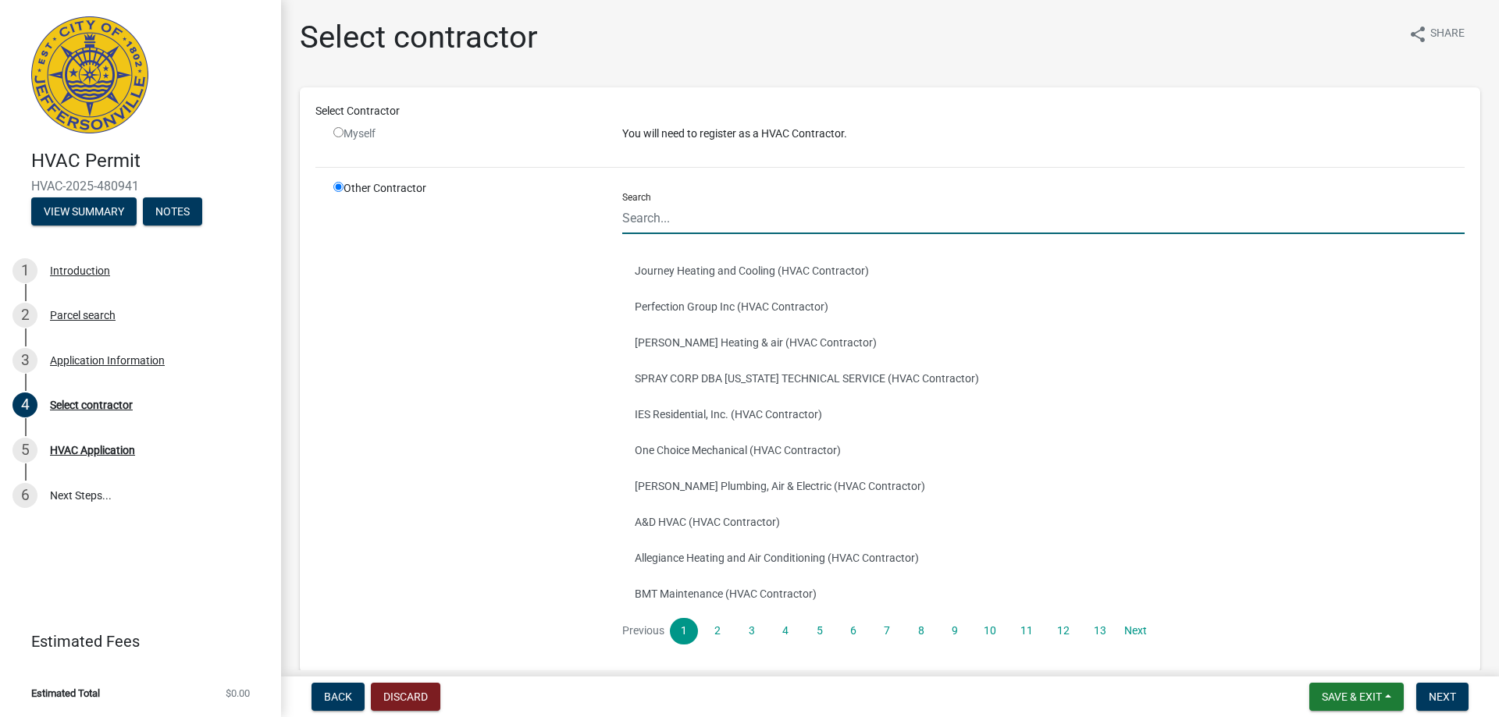
click at [682, 211] on input "Search" at bounding box center [1043, 218] width 842 height 32
type input "BJ"
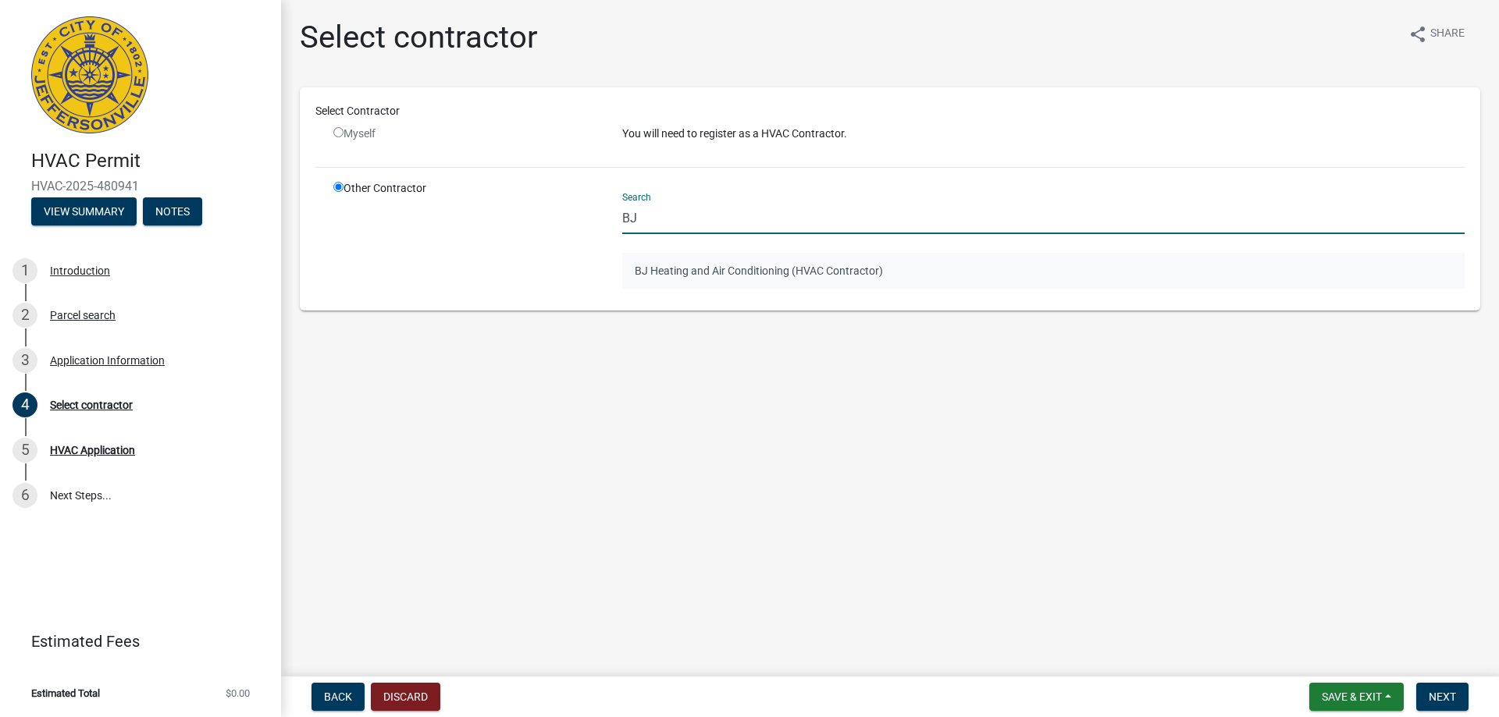
click at [704, 268] on button "BJ Heating and Air Conditioning (HVAC Contractor)" at bounding box center [1043, 271] width 842 height 36
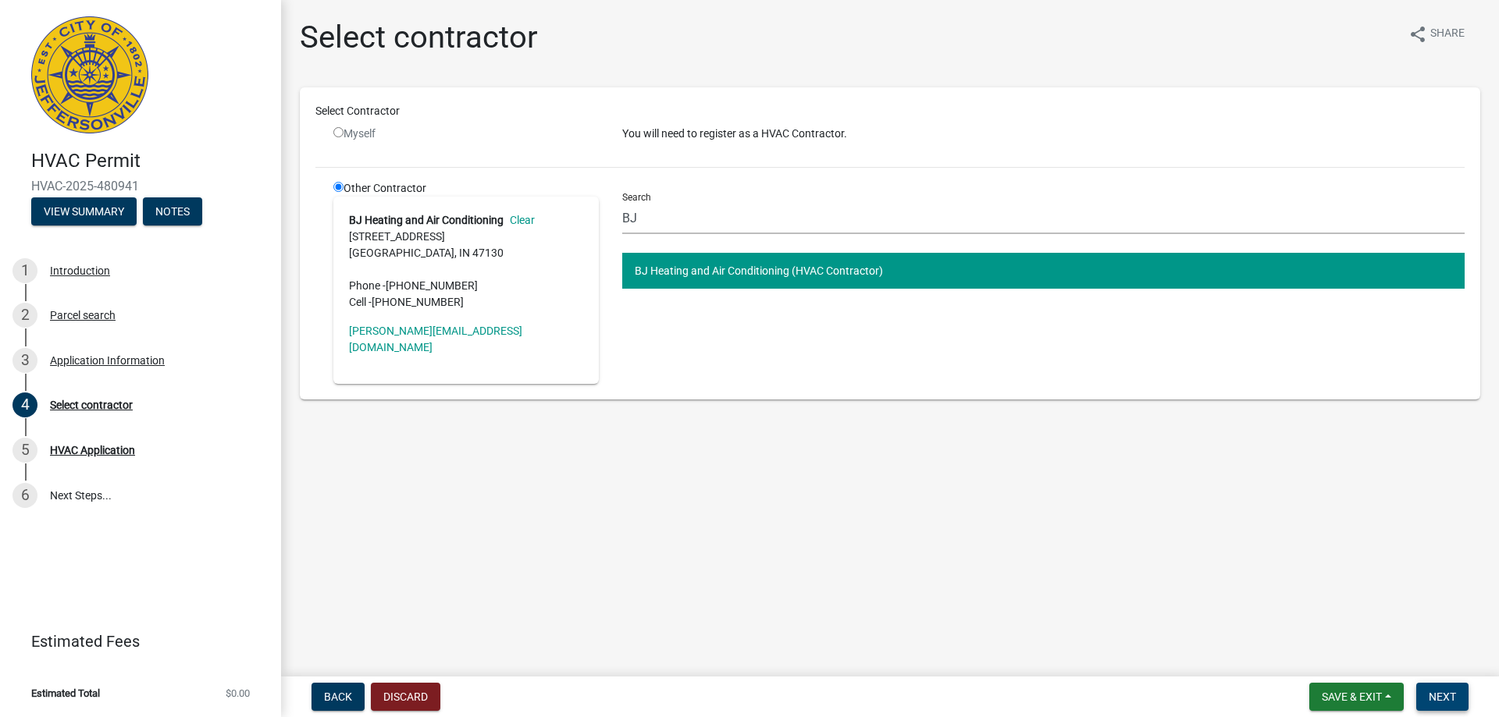
click at [1449, 699] on span "Next" at bounding box center [1442, 697] width 27 height 12
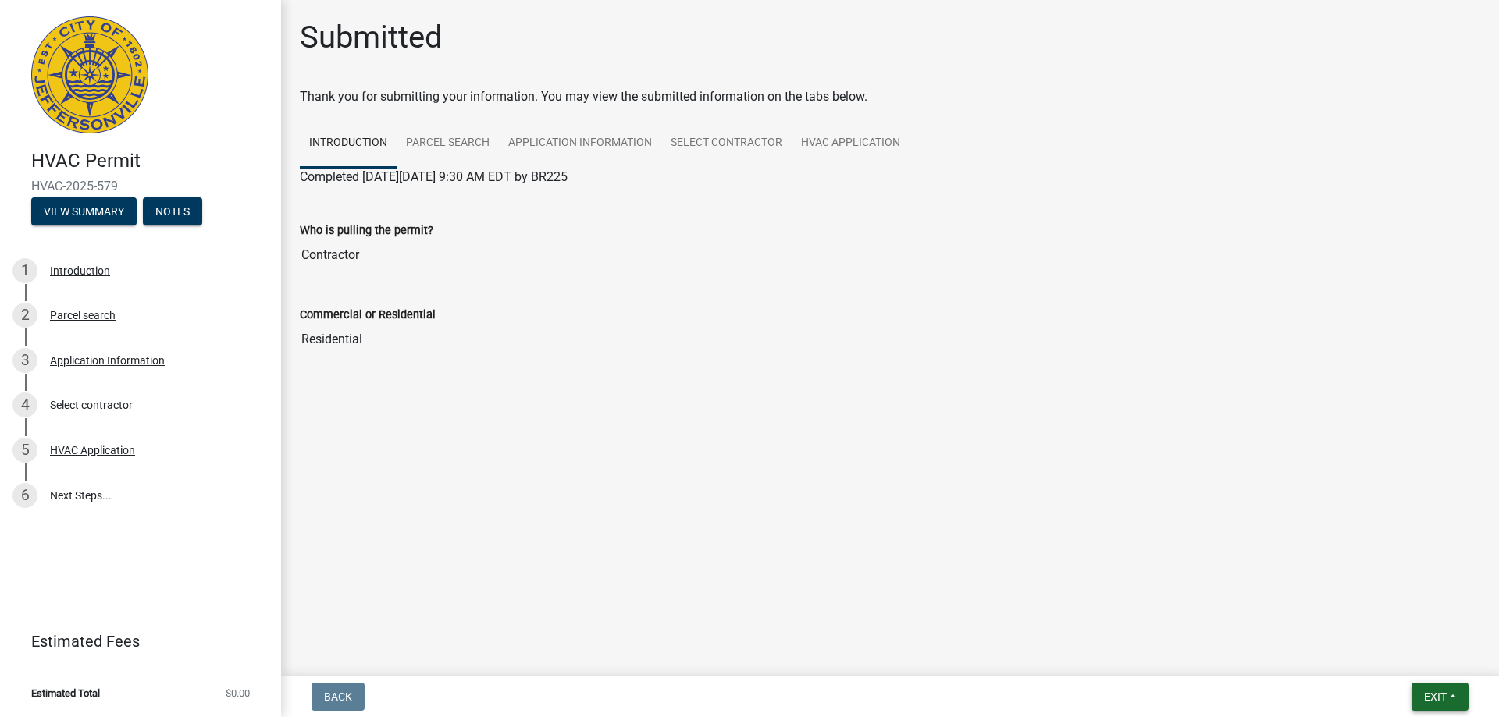
click at [1462, 700] on button "Exit" at bounding box center [1440, 697] width 57 height 28
click at [1390, 666] on button "Save & Exit" at bounding box center [1406, 656] width 125 height 37
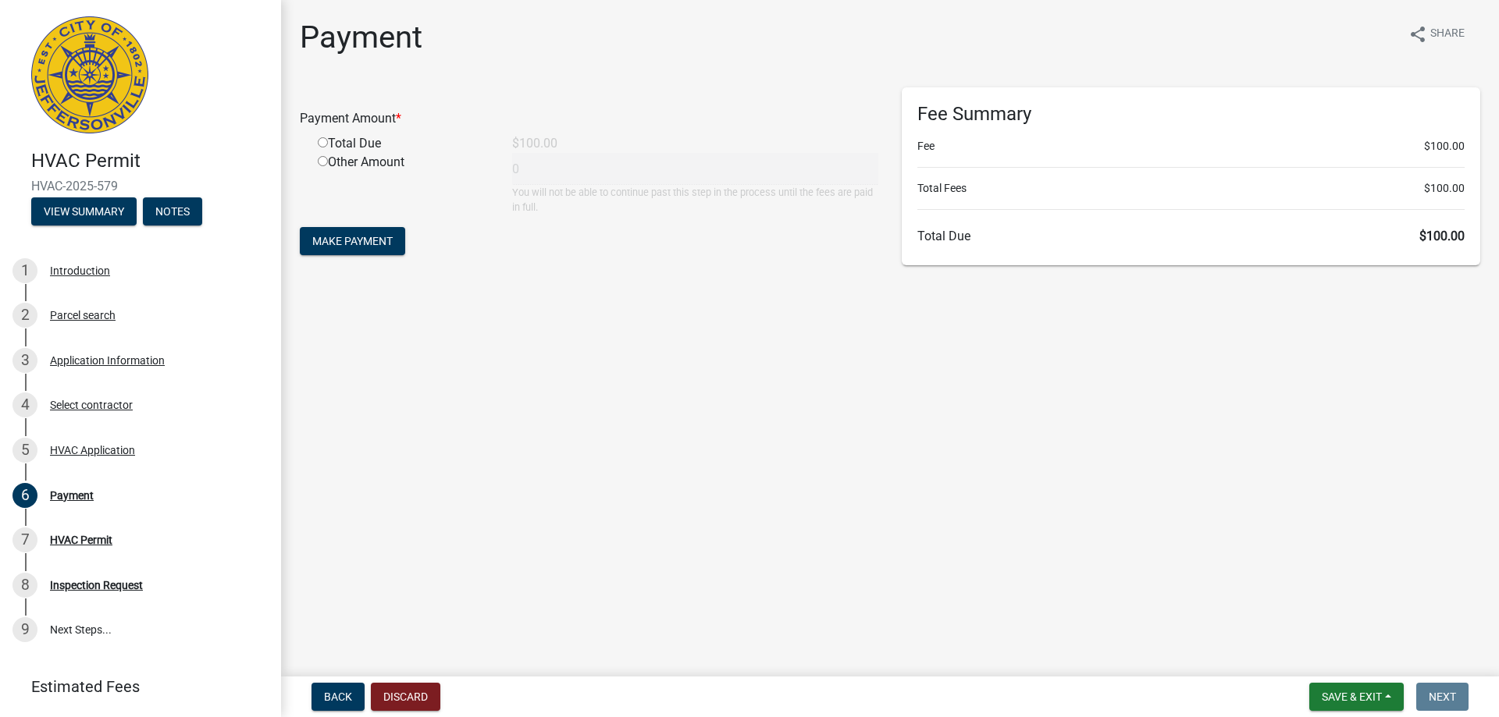
click at [322, 143] on input "radio" at bounding box center [323, 142] width 10 height 10
radio input "true"
type input "100"
click at [379, 241] on span "Make Payment" at bounding box center [352, 241] width 80 height 12
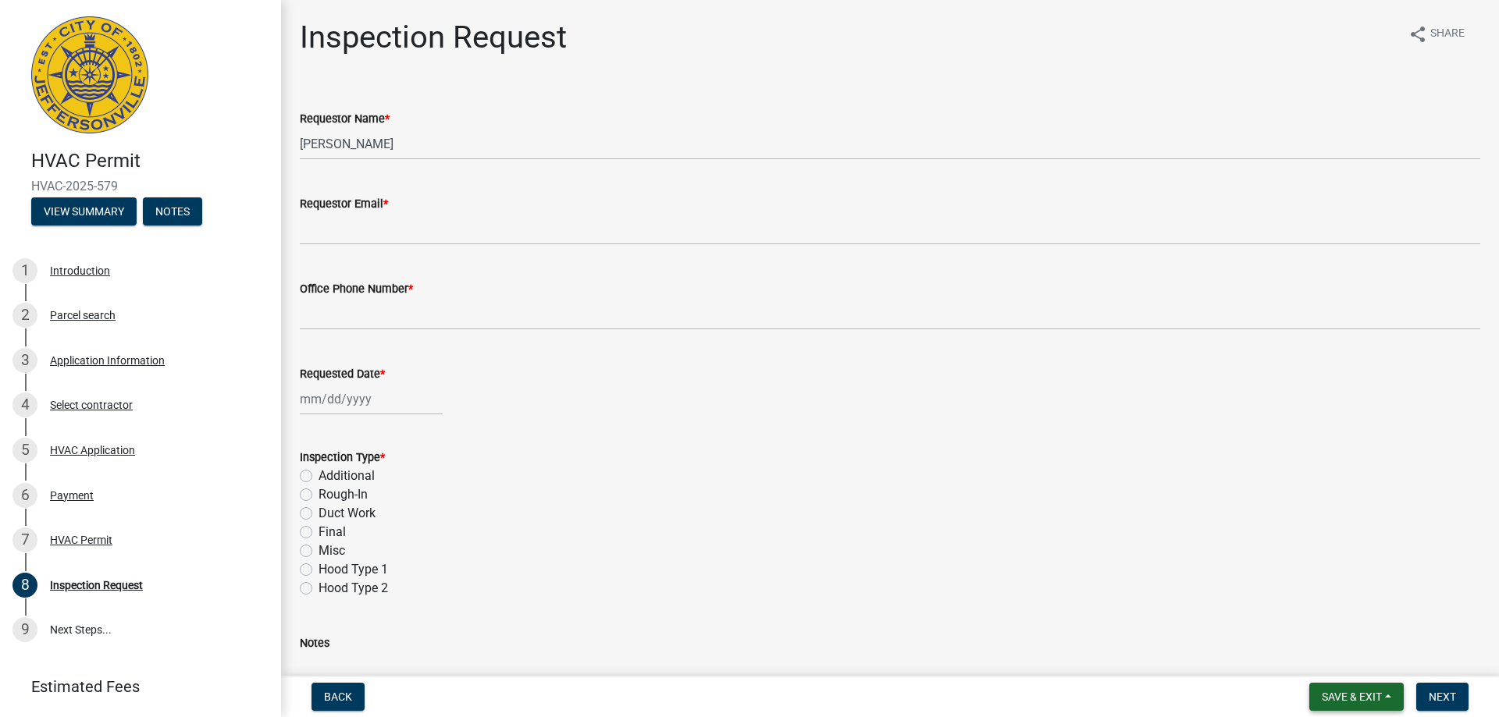
click at [1373, 697] on span "Save & Exit" at bounding box center [1352, 697] width 60 height 12
click at [1329, 657] on button "Save & Exit" at bounding box center [1341, 656] width 125 height 37
